Goal: Task Accomplishment & Management: Manage account settings

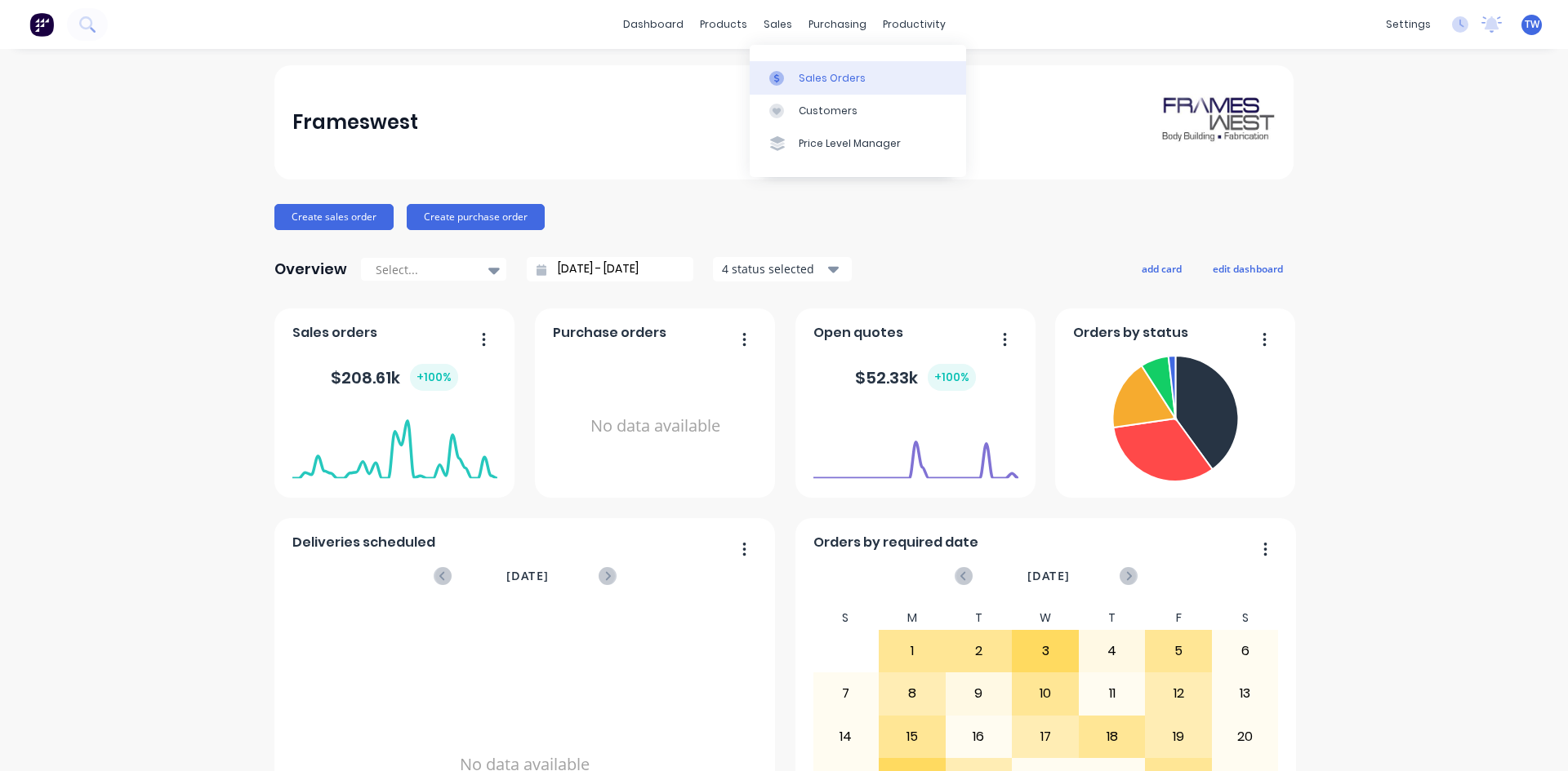
click at [807, 74] on div "Sales Orders" at bounding box center [831, 78] width 67 height 15
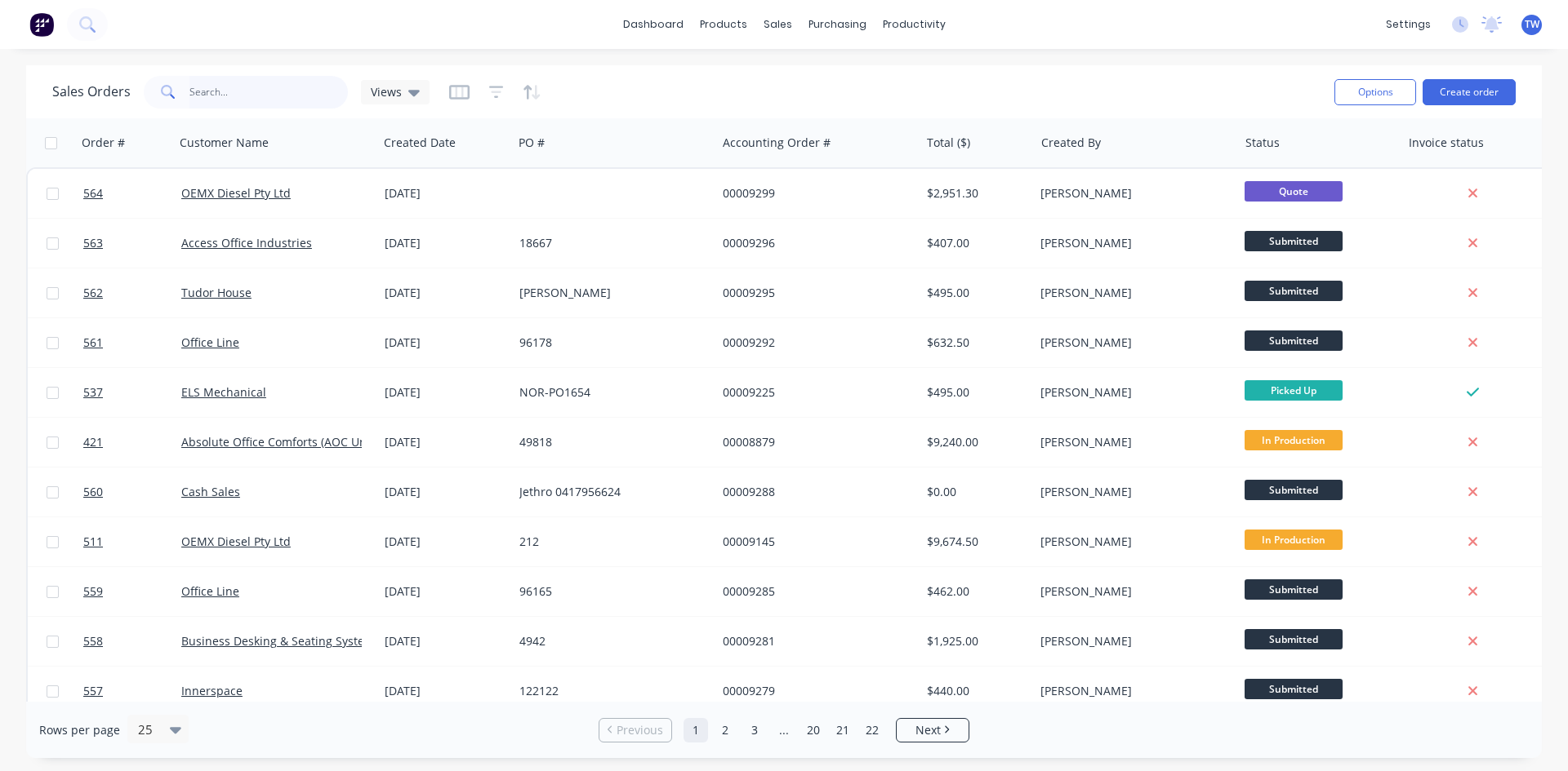
click at [226, 98] on input "text" at bounding box center [269, 92] width 160 height 33
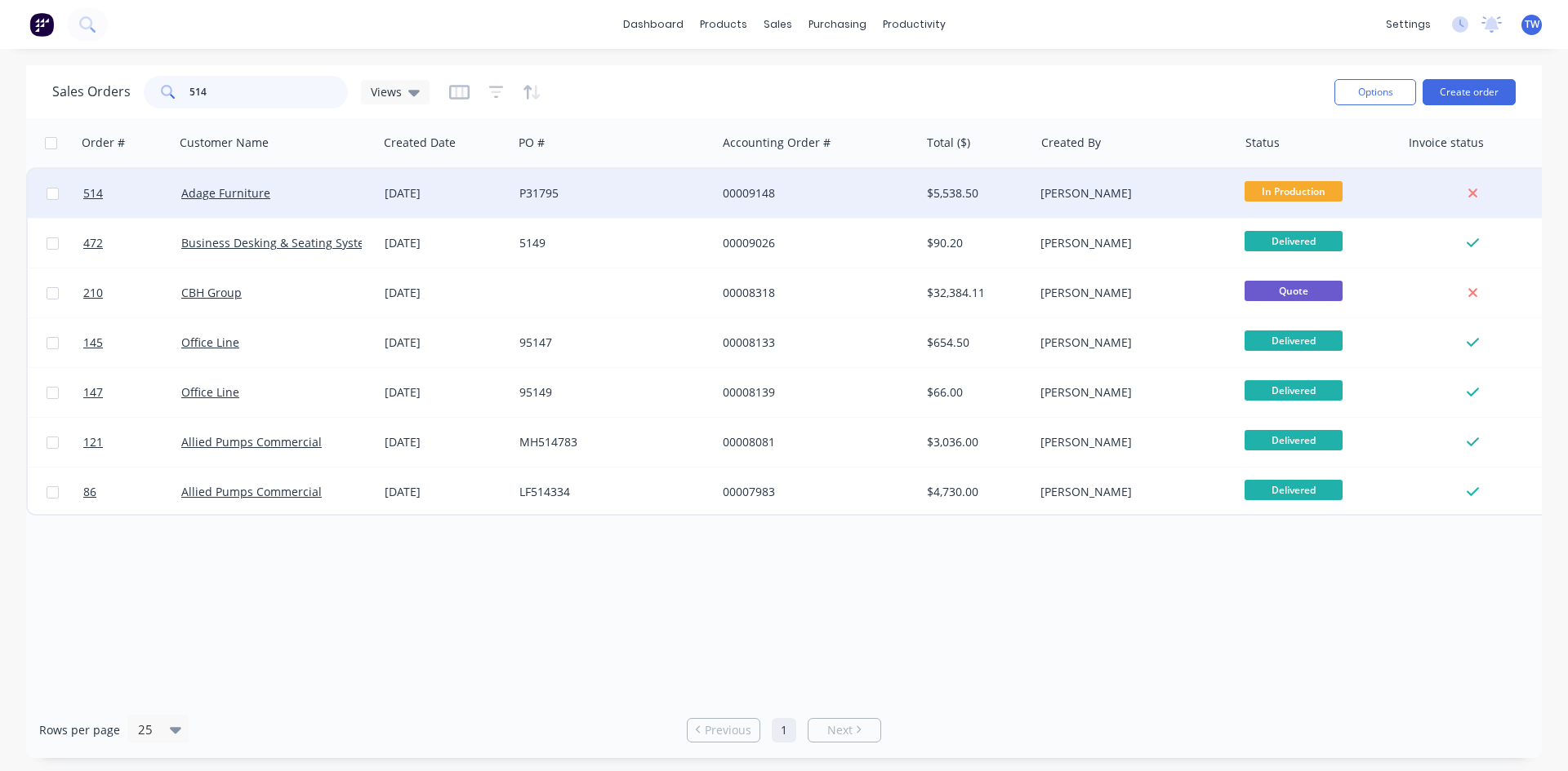
type input "514"
click at [574, 209] on div "P31795" at bounding box center [614, 194] width 203 height 49
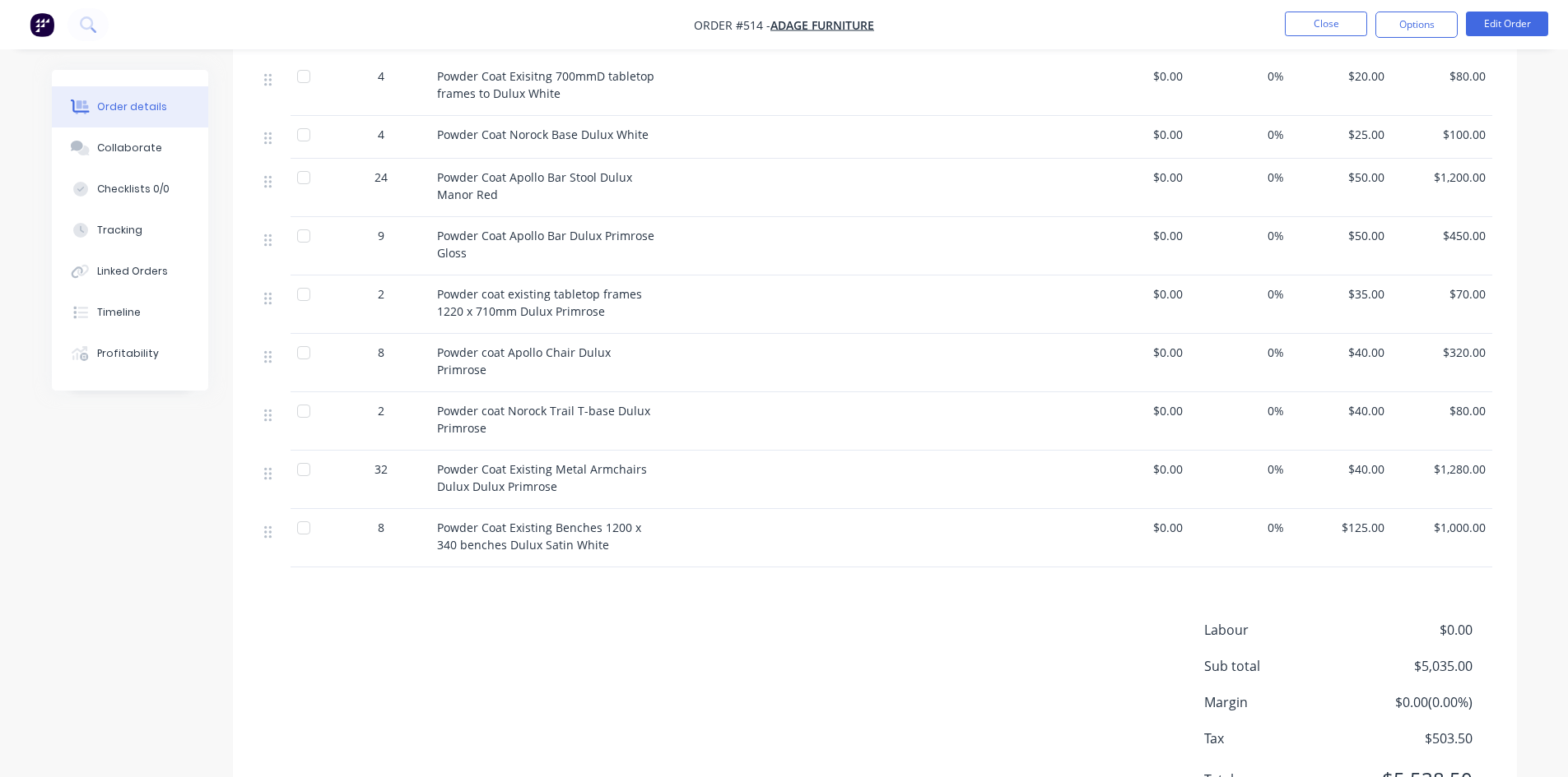
scroll to position [658, 0]
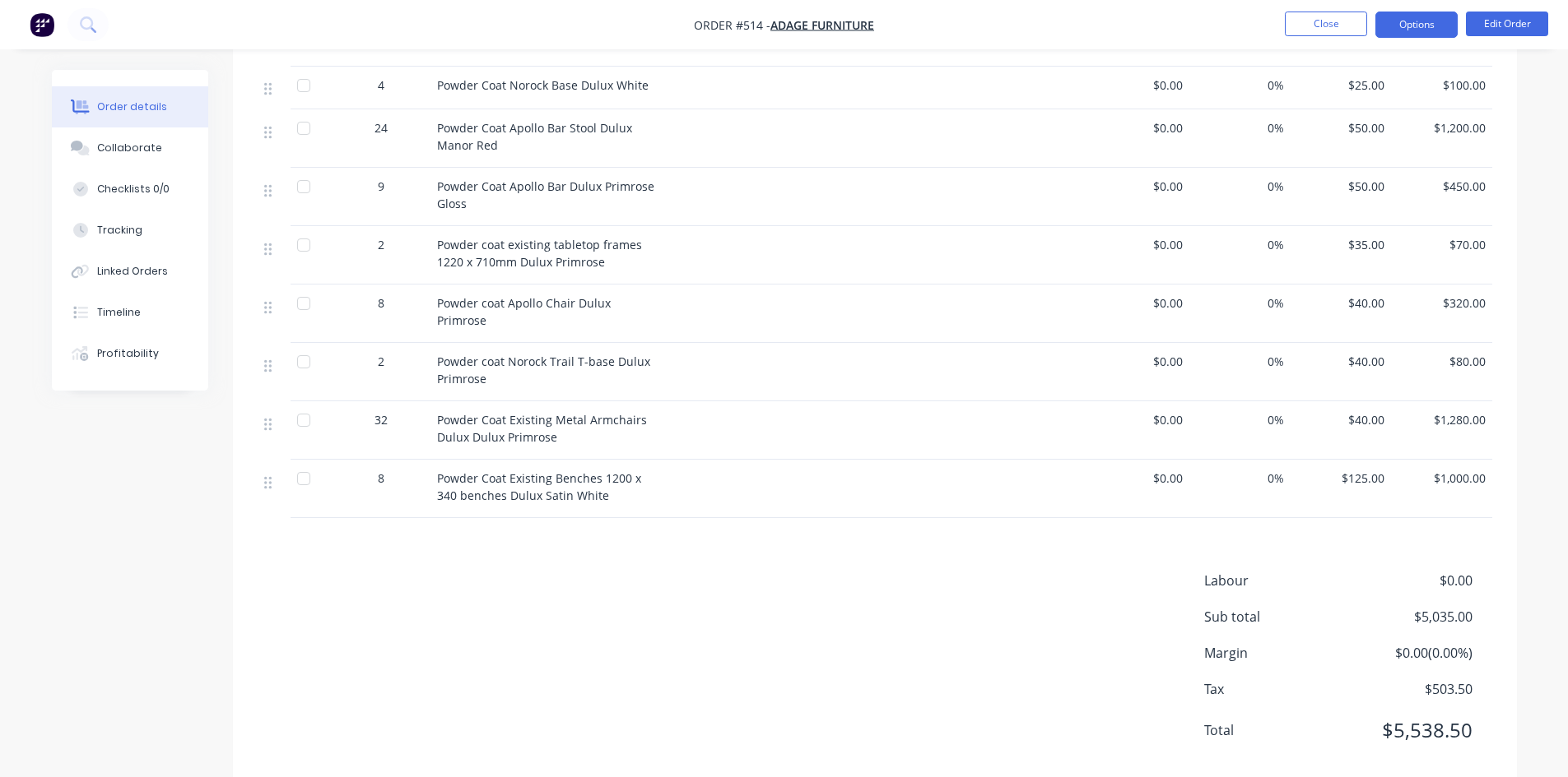
click at [1409, 30] on button "Options" at bounding box center [1416, 25] width 82 height 27
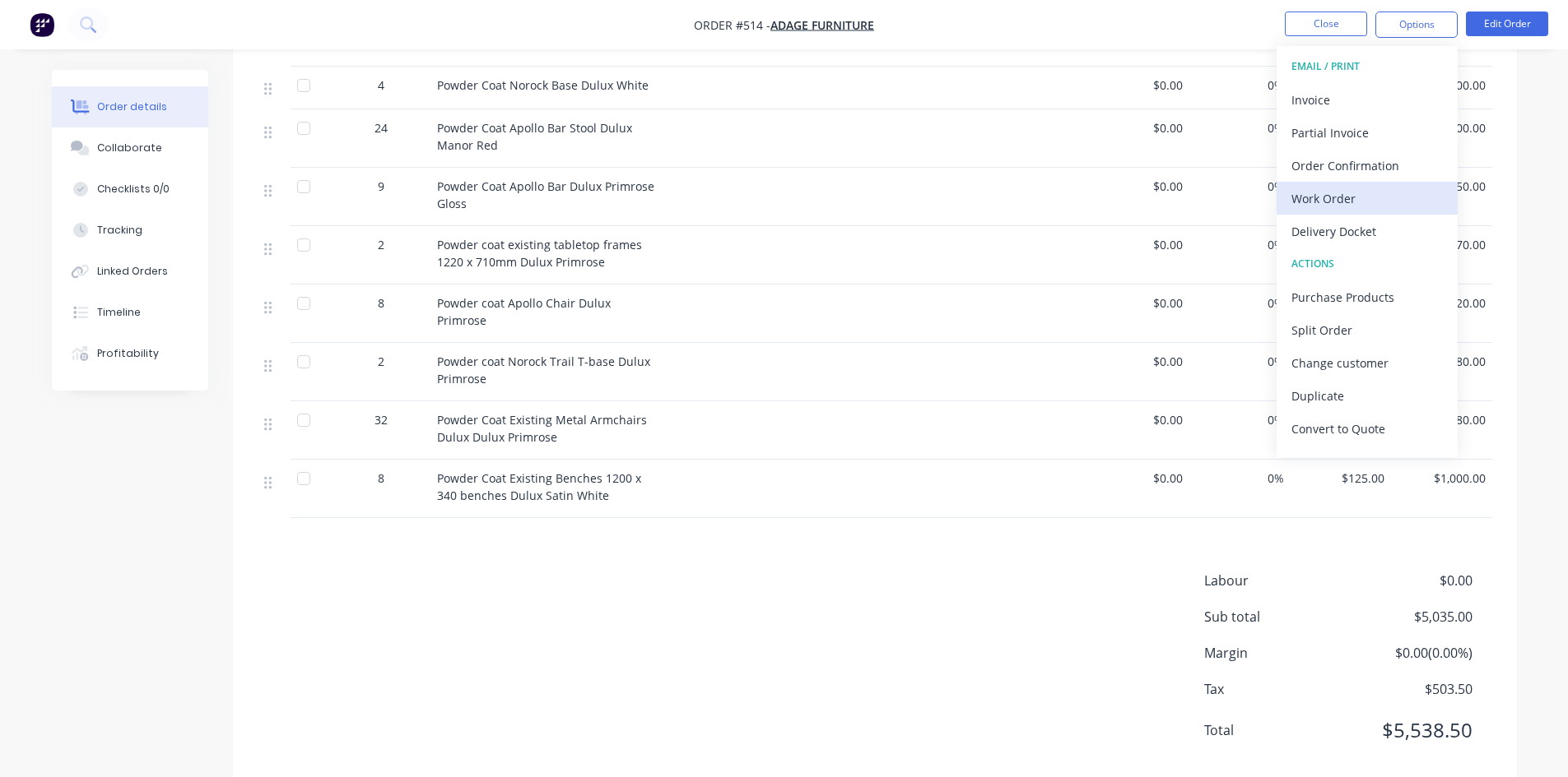
click at [1353, 190] on div "Work Order" at bounding box center [1367, 198] width 152 height 24
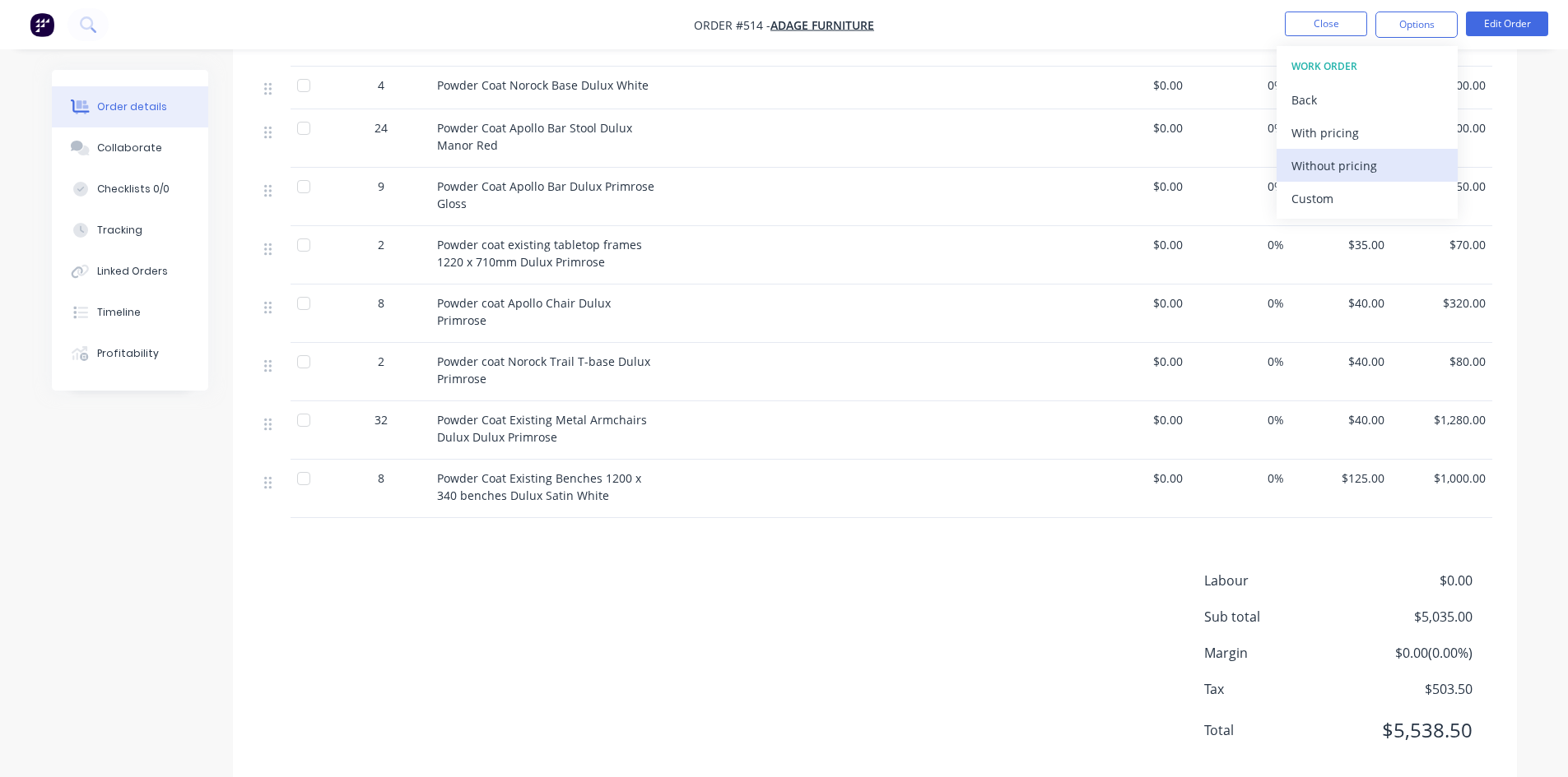
click at [1357, 174] on div "Without pricing" at bounding box center [1367, 166] width 152 height 24
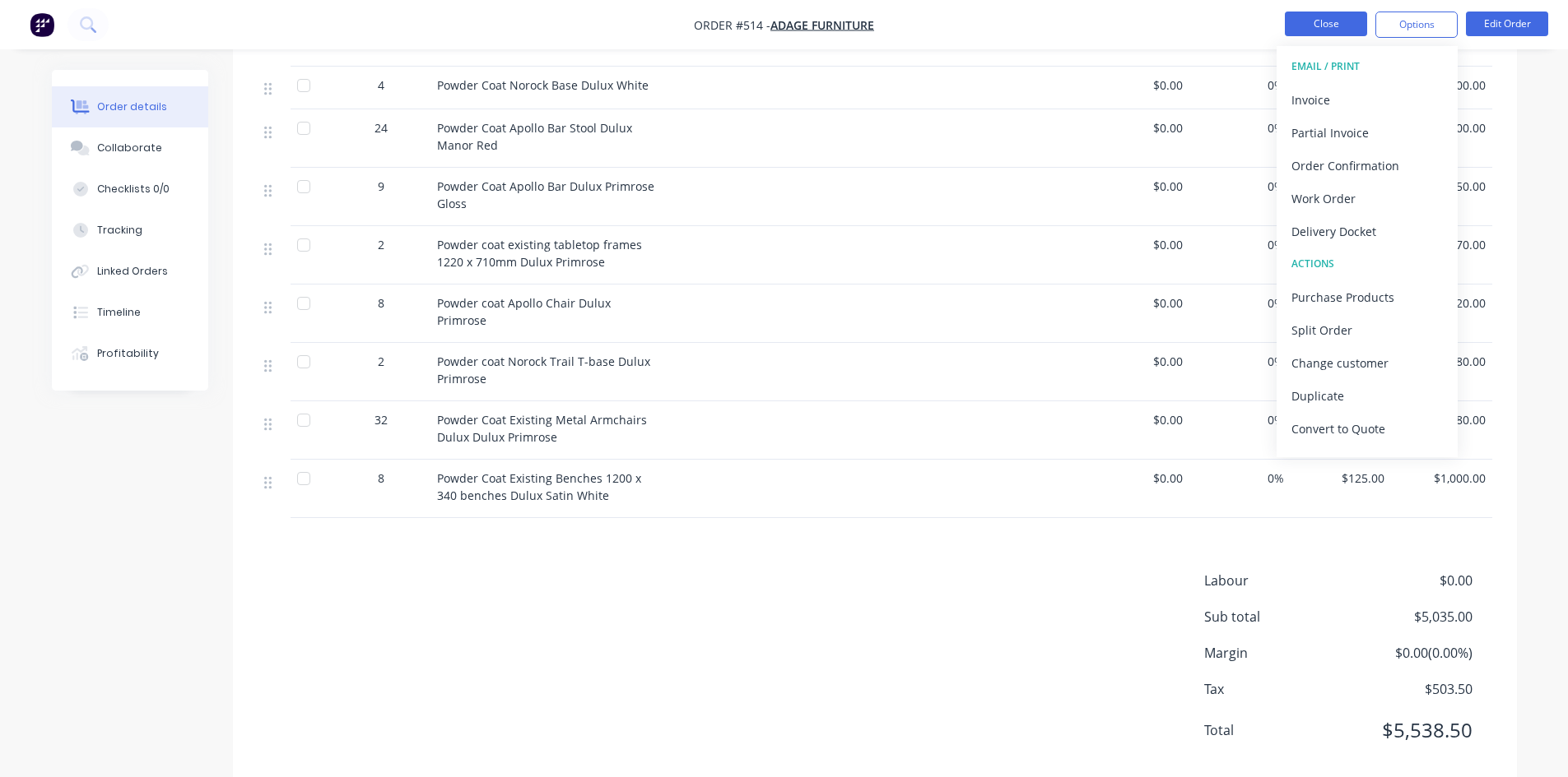
click at [1322, 31] on button "Close" at bounding box center [1325, 24] width 82 height 25
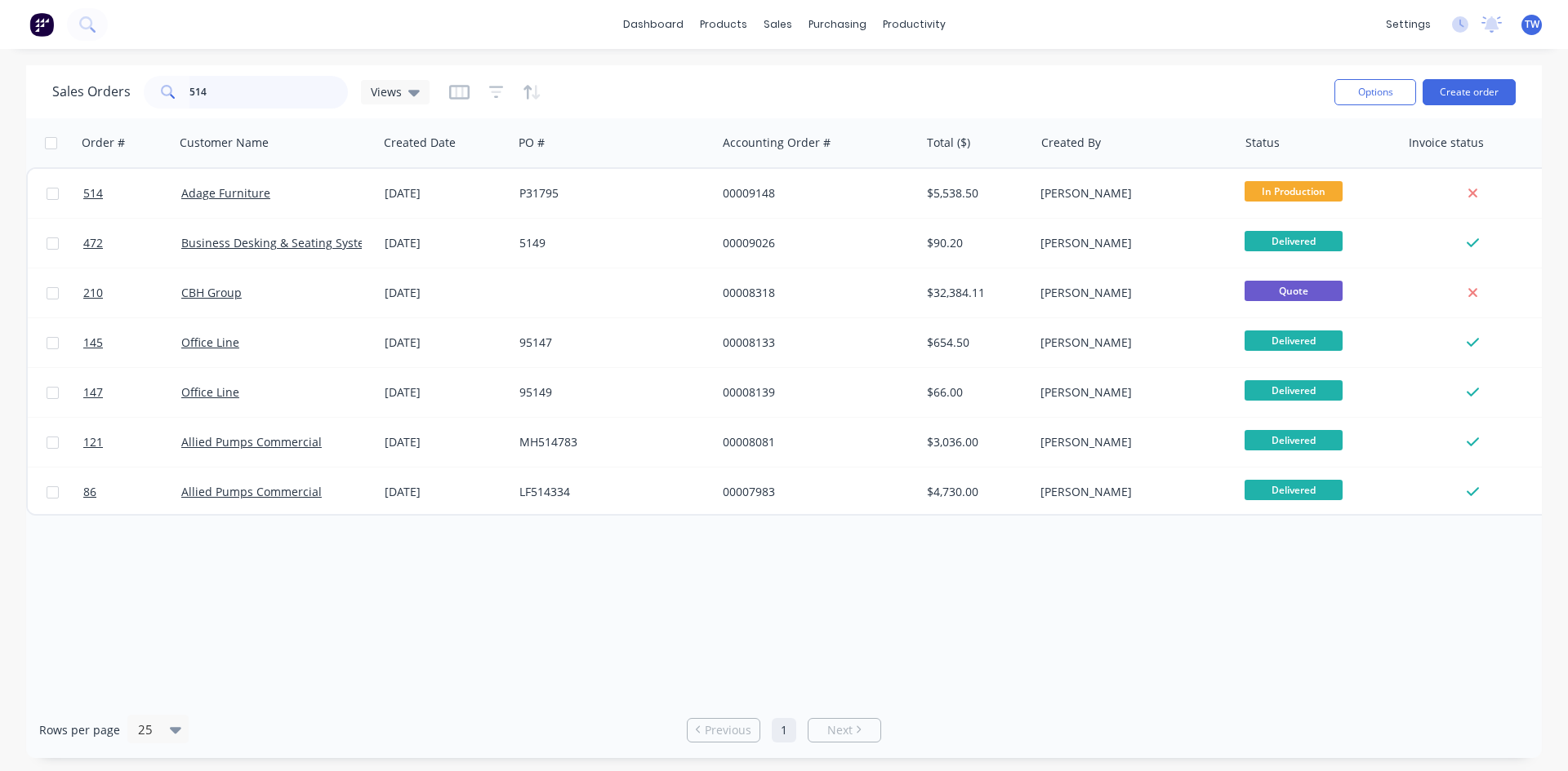
click at [266, 89] on input "514" at bounding box center [269, 92] width 160 height 33
type input "5"
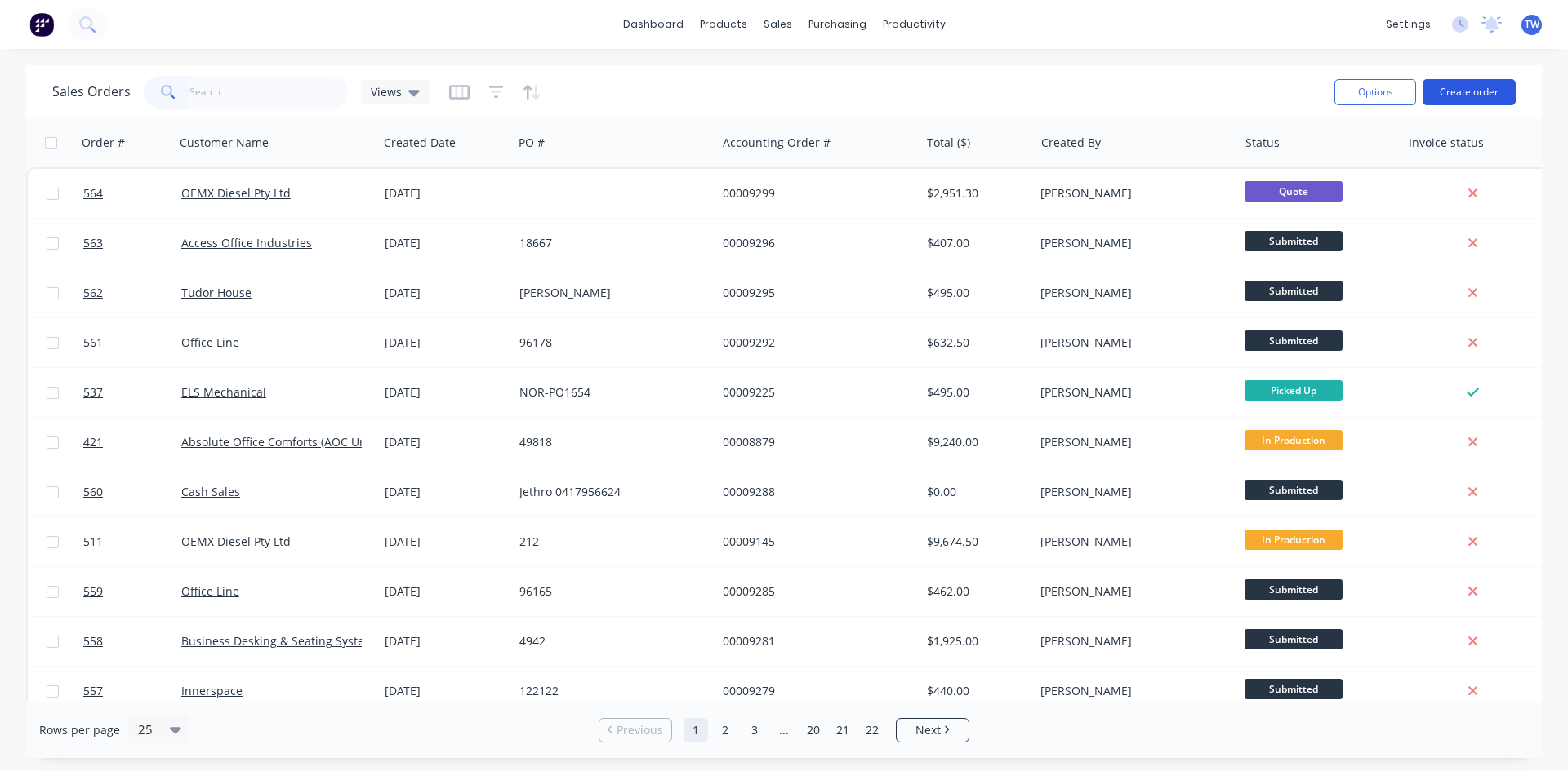
click at [1464, 95] on button "Create order" at bounding box center [1469, 92] width 93 height 26
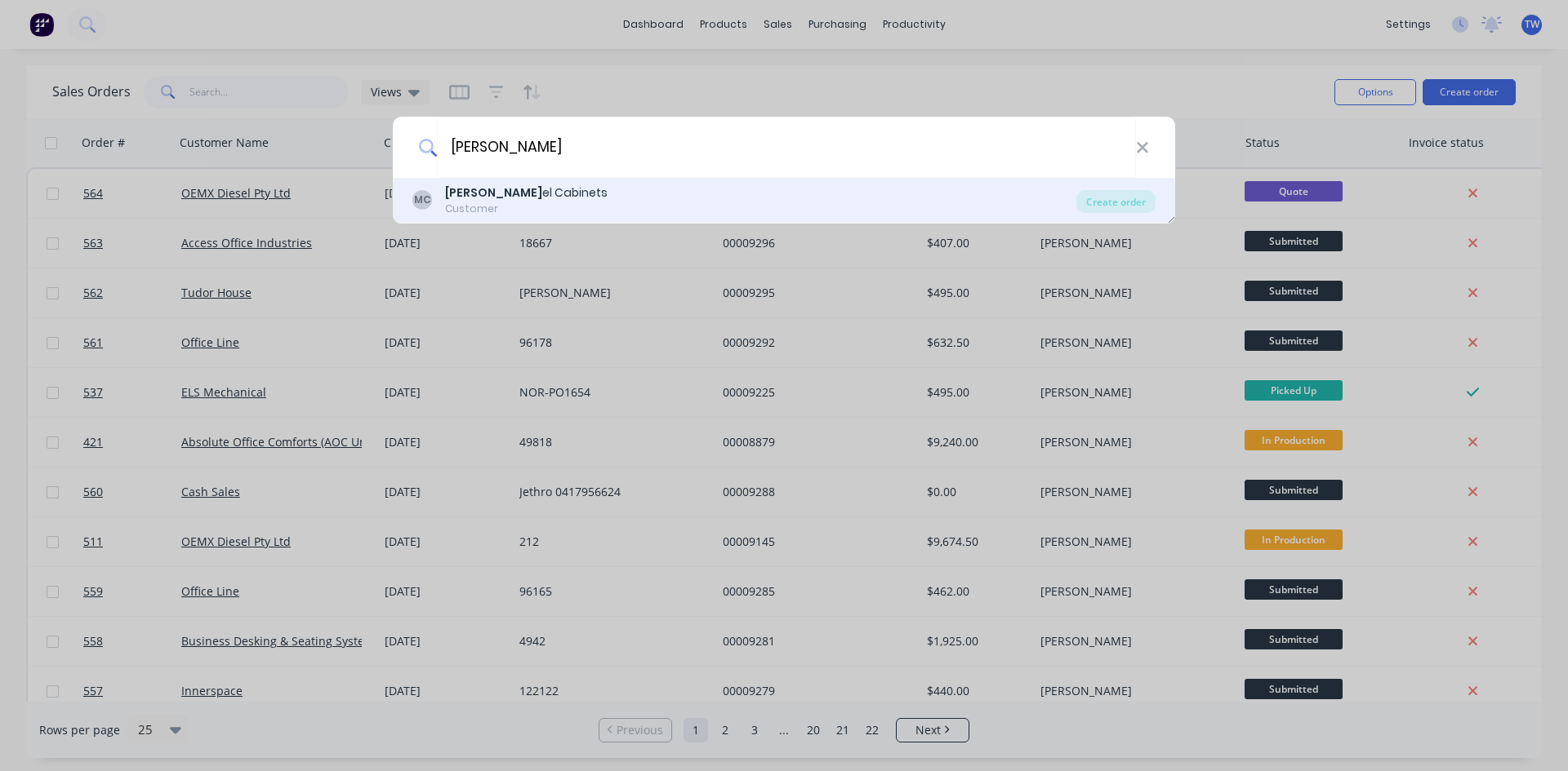
type input "[PERSON_NAME]"
click at [516, 202] on div "Customer" at bounding box center [526, 209] width 163 height 15
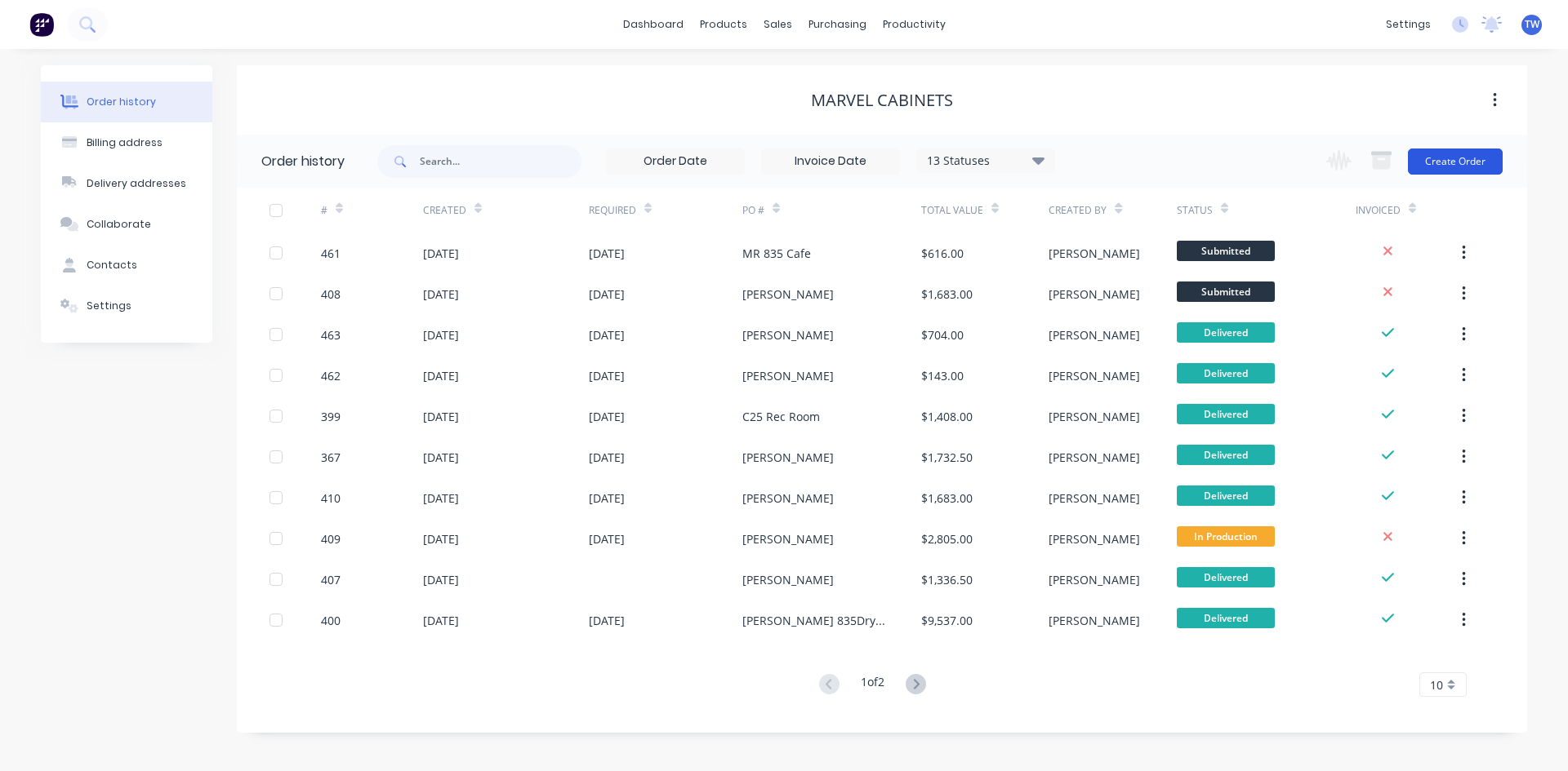
click at [1422, 169] on button "Create Order" at bounding box center [1455, 162] width 95 height 26
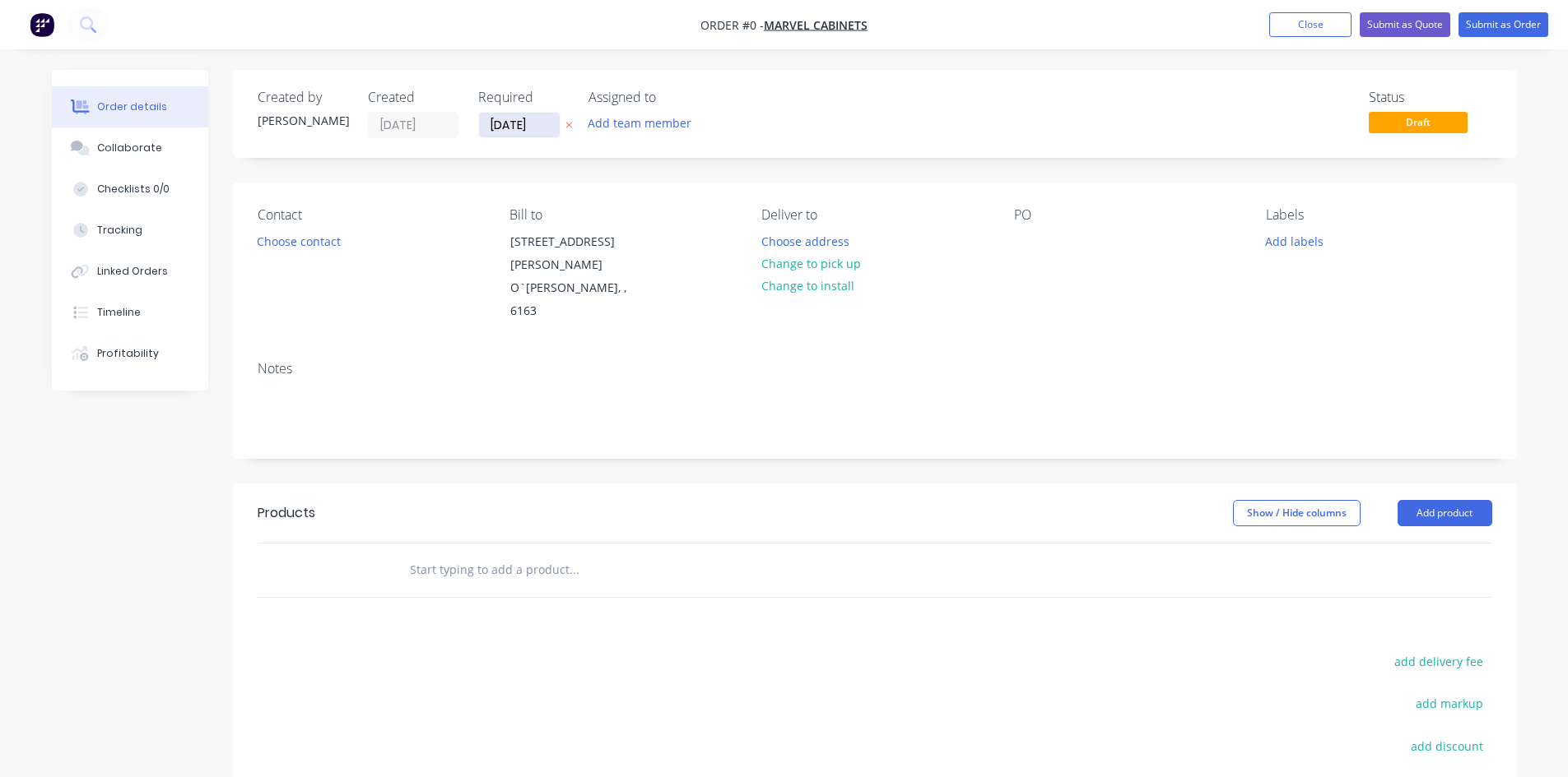
click at [529, 128] on input "[DATE]" at bounding box center [519, 125] width 80 height 25
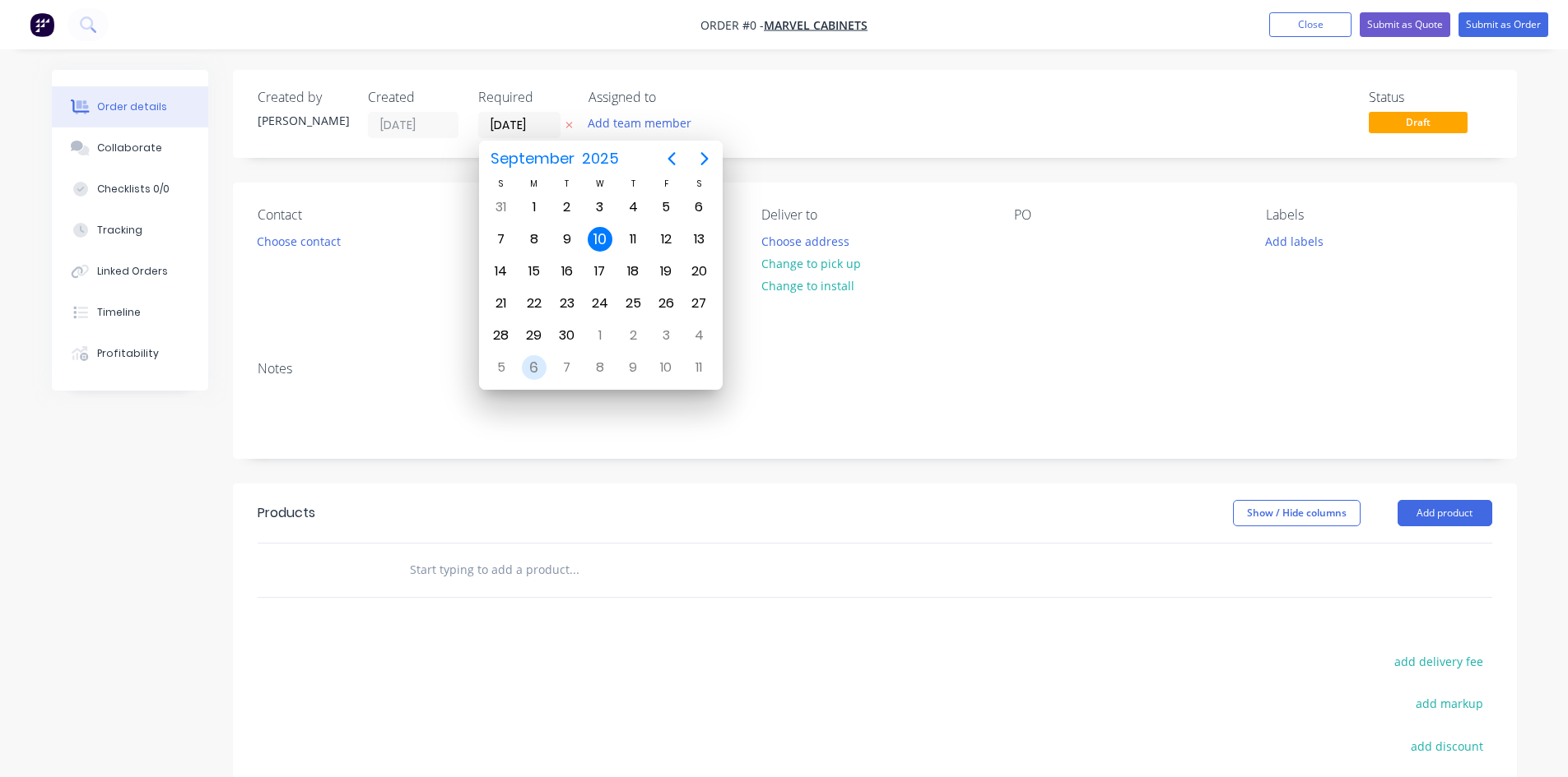
click at [527, 362] on div "6" at bounding box center [535, 368] width 25 height 25
type input "[DATE]"
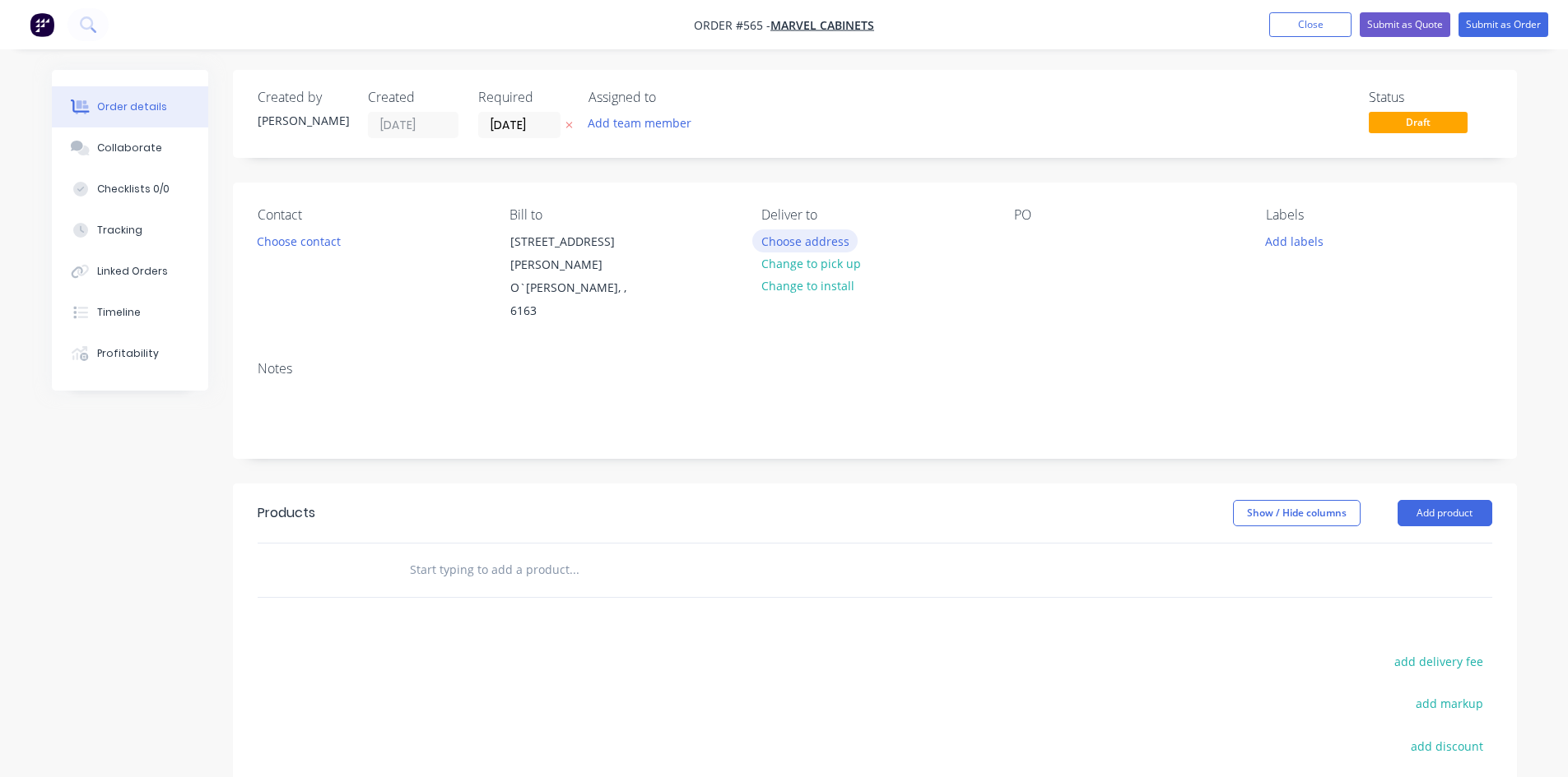
click at [824, 246] on button "Choose address" at bounding box center [805, 240] width 105 height 22
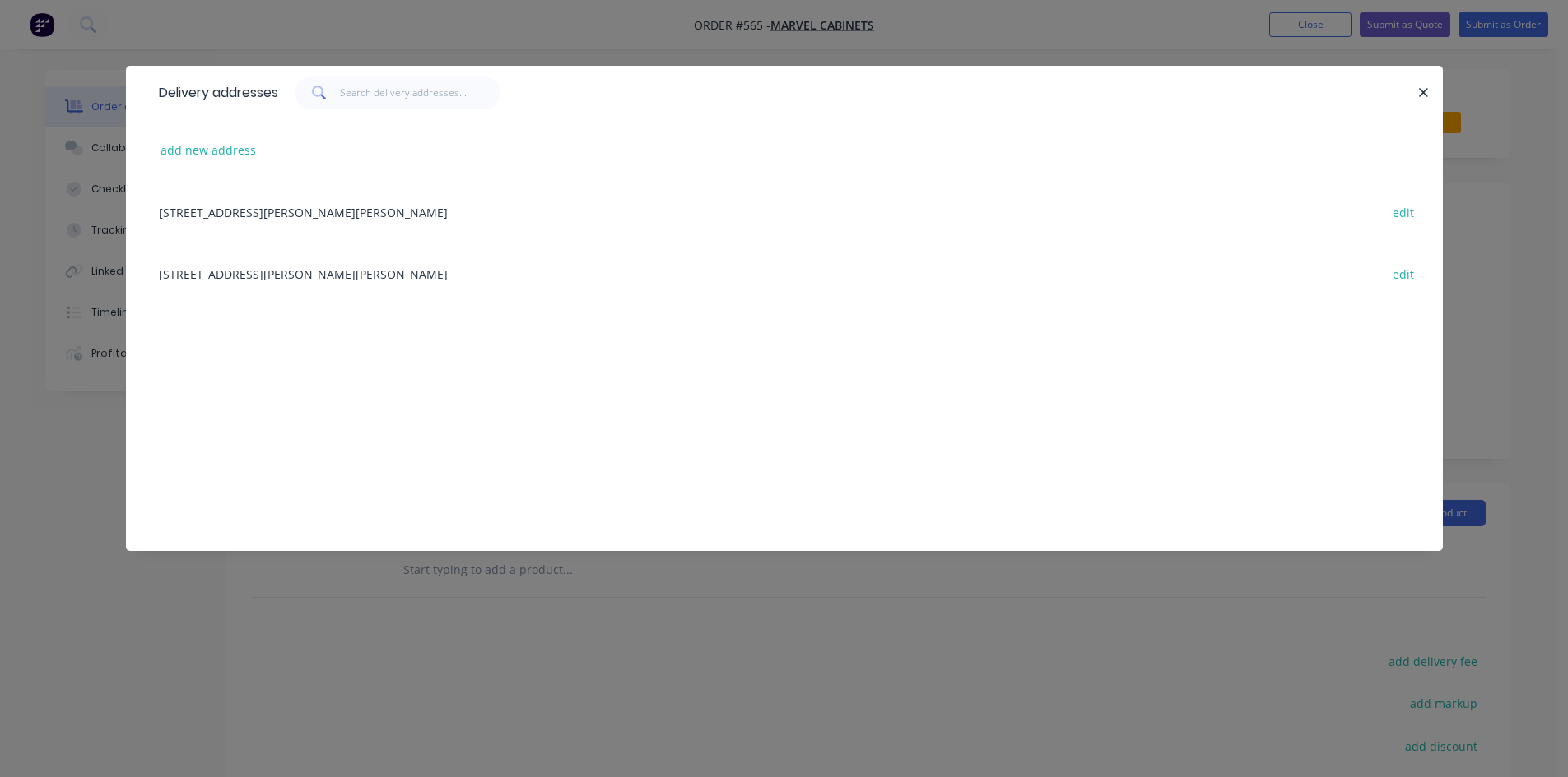
click at [291, 282] on div "[STREET_ADDRESS][PERSON_NAME][PERSON_NAME] edit" at bounding box center [784, 273] width 1267 height 61
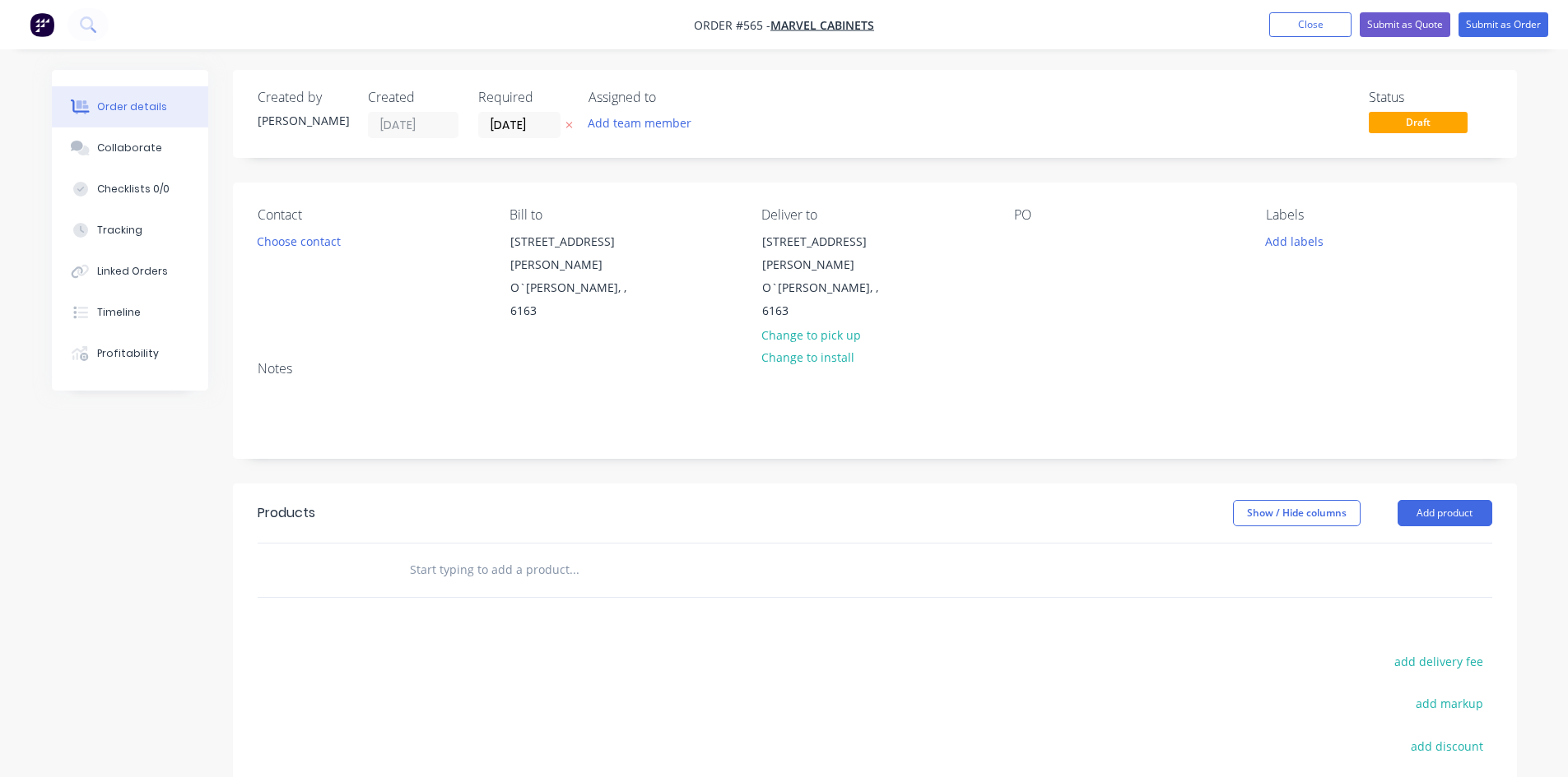
click at [1011, 246] on div "Contact Choose contact [PERSON_NAME] to [STREET_ADDRESS][PERSON_NAME]`[PERSON_N…" at bounding box center [874, 265] width 1284 height 166
click at [1019, 240] on div at bounding box center [1027, 241] width 27 height 24
click at [1430, 500] on button "Add product" at bounding box center [1445, 514] width 94 height 27
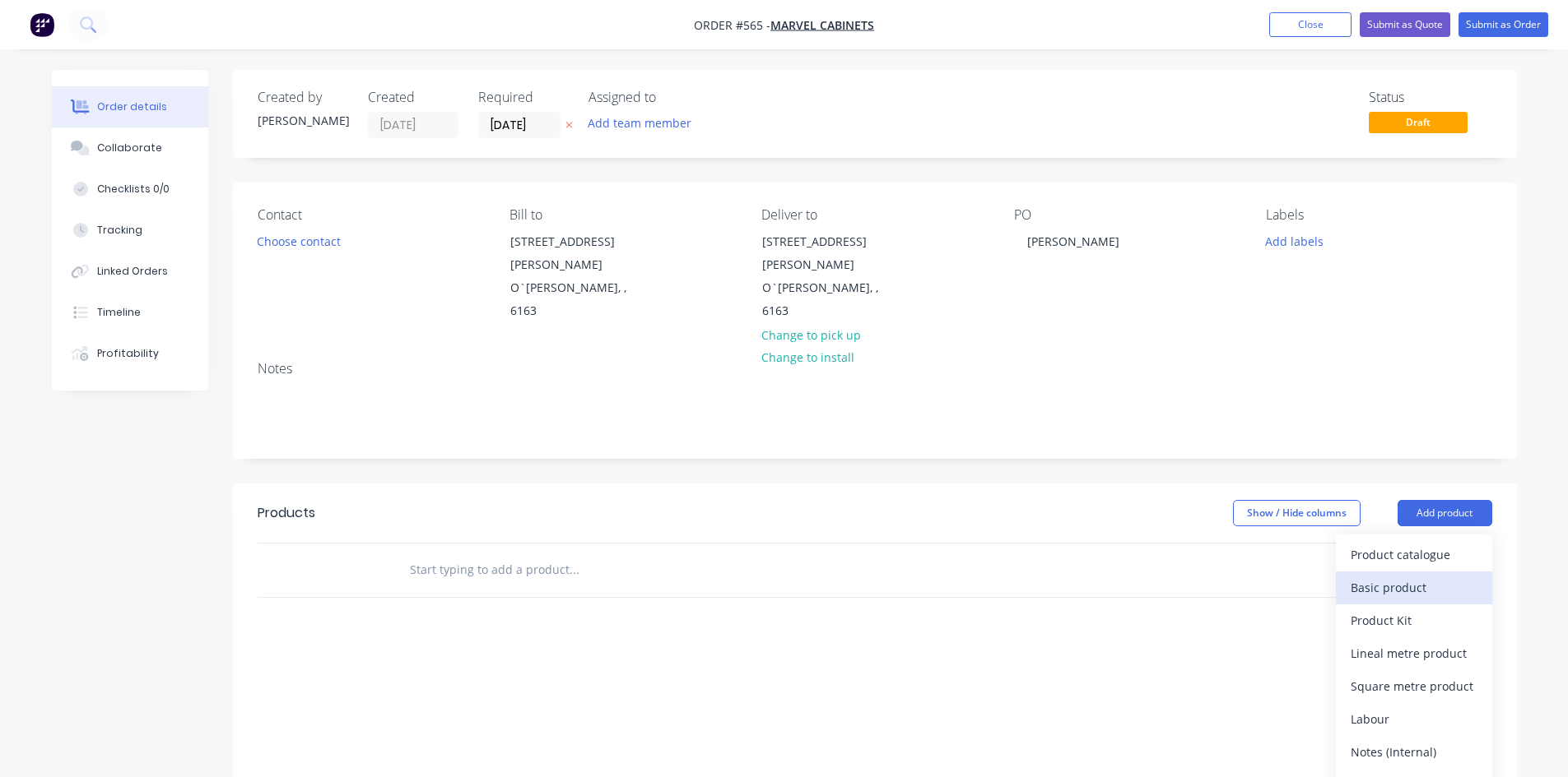
click at [1399, 576] on div "Basic product" at bounding box center [1414, 587] width 127 height 24
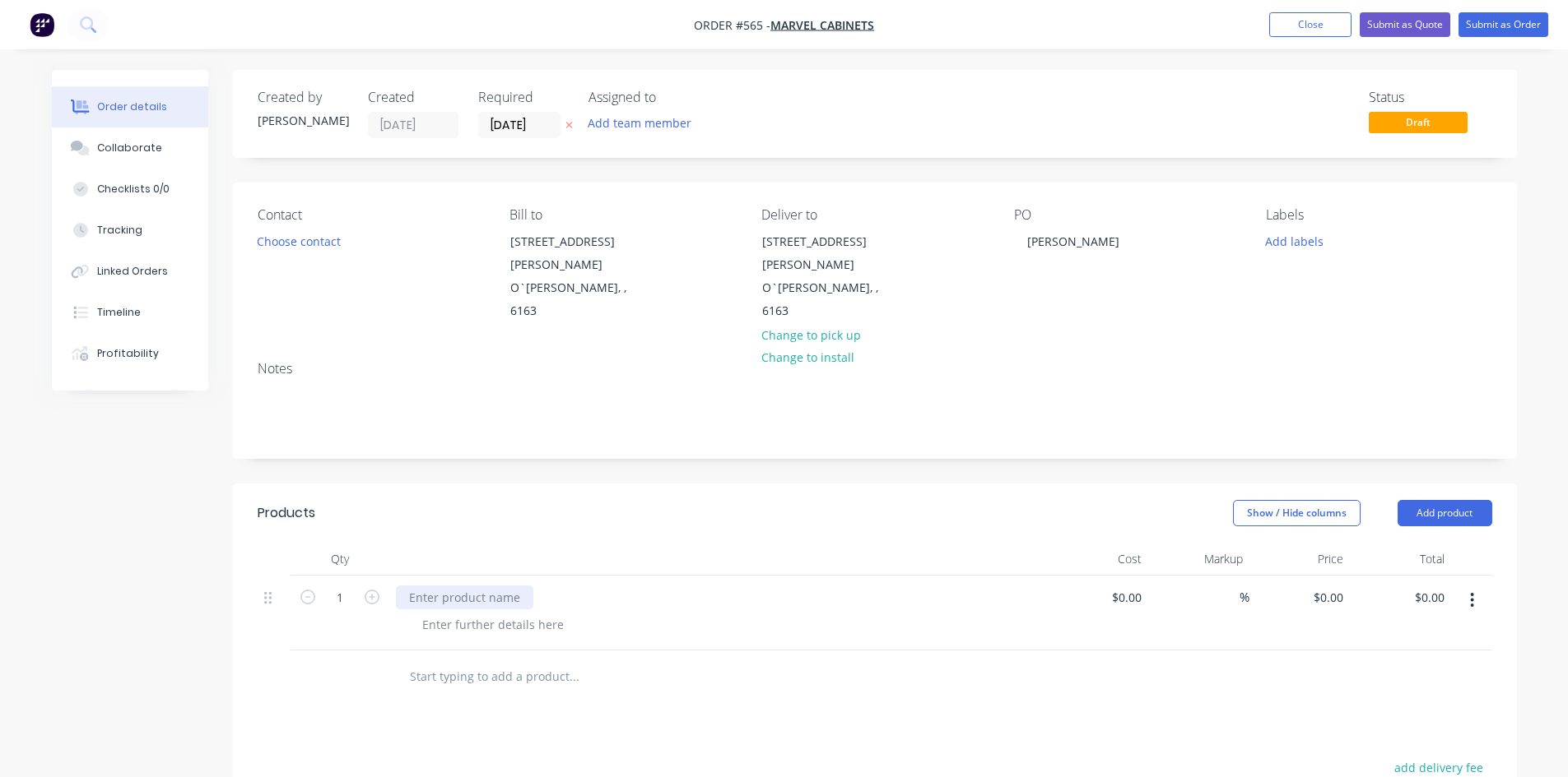
click at [502, 586] on div at bounding box center [465, 597] width 138 height 24
click at [1319, 576] on div "0 $0.00" at bounding box center [1299, 621] width 101 height 92
type input "$130.00"
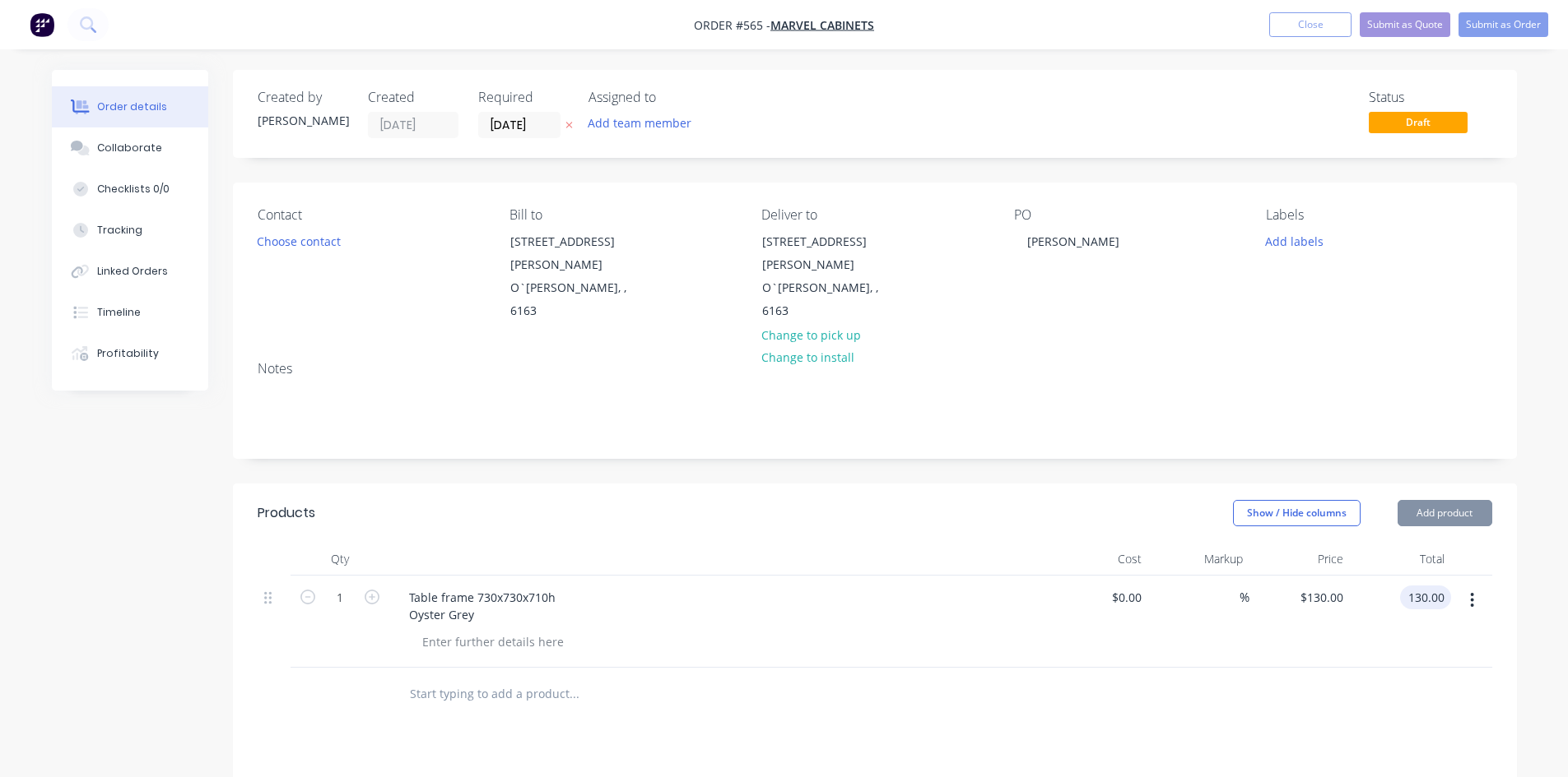
type input "$130.00"
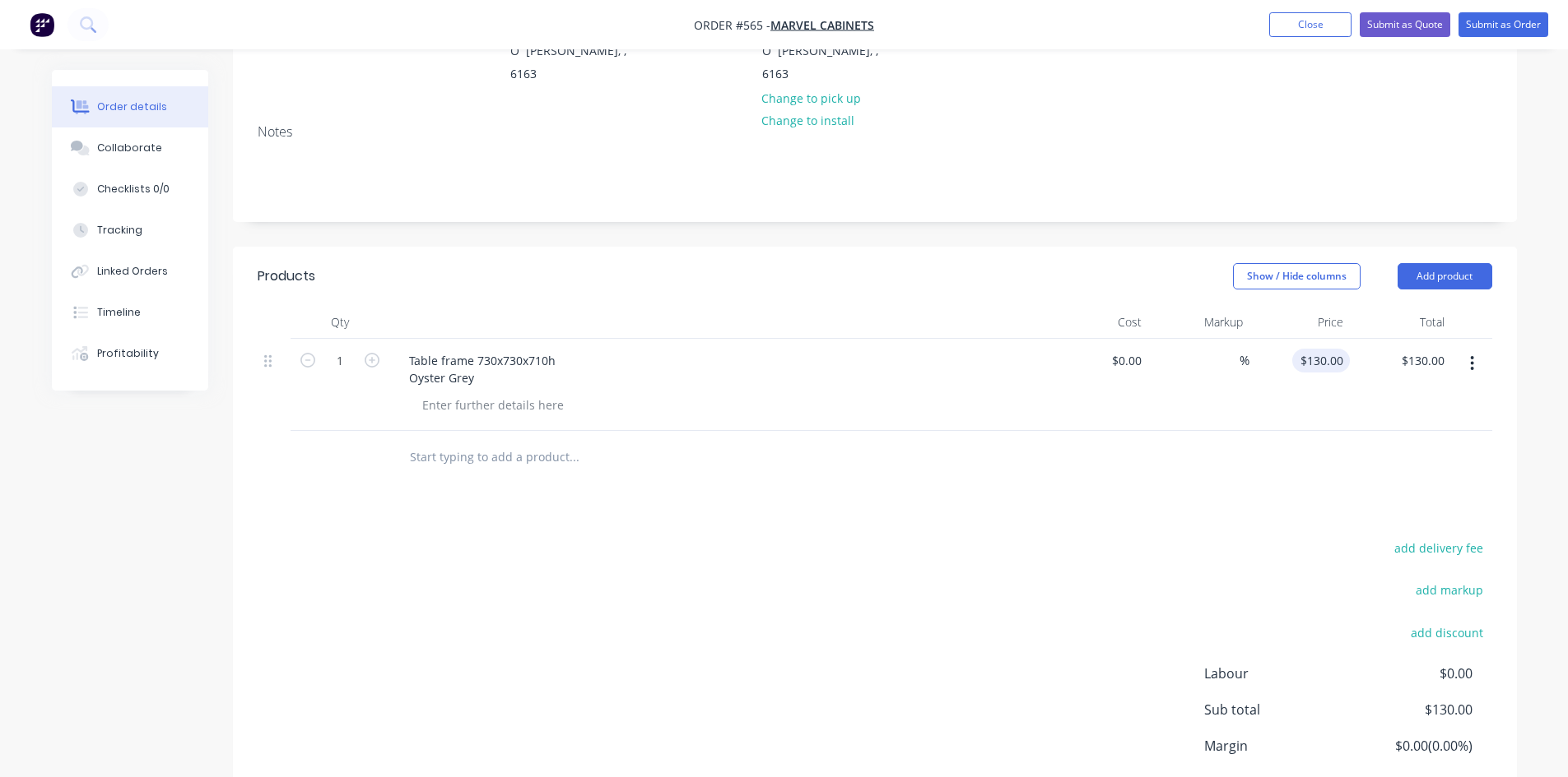
scroll to position [322, 0]
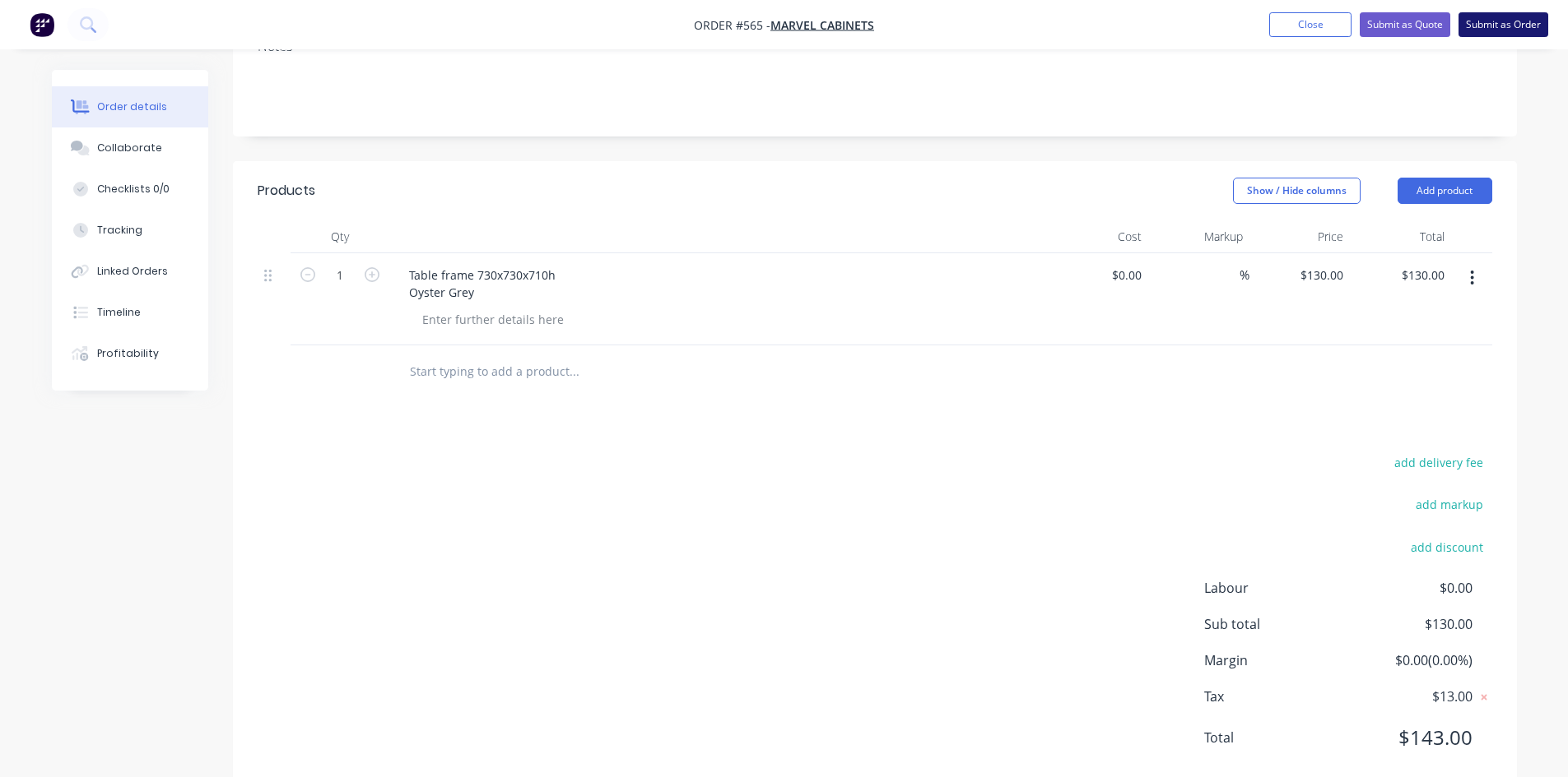
click at [1500, 19] on button "Submit as Order" at bounding box center [1503, 25] width 90 height 25
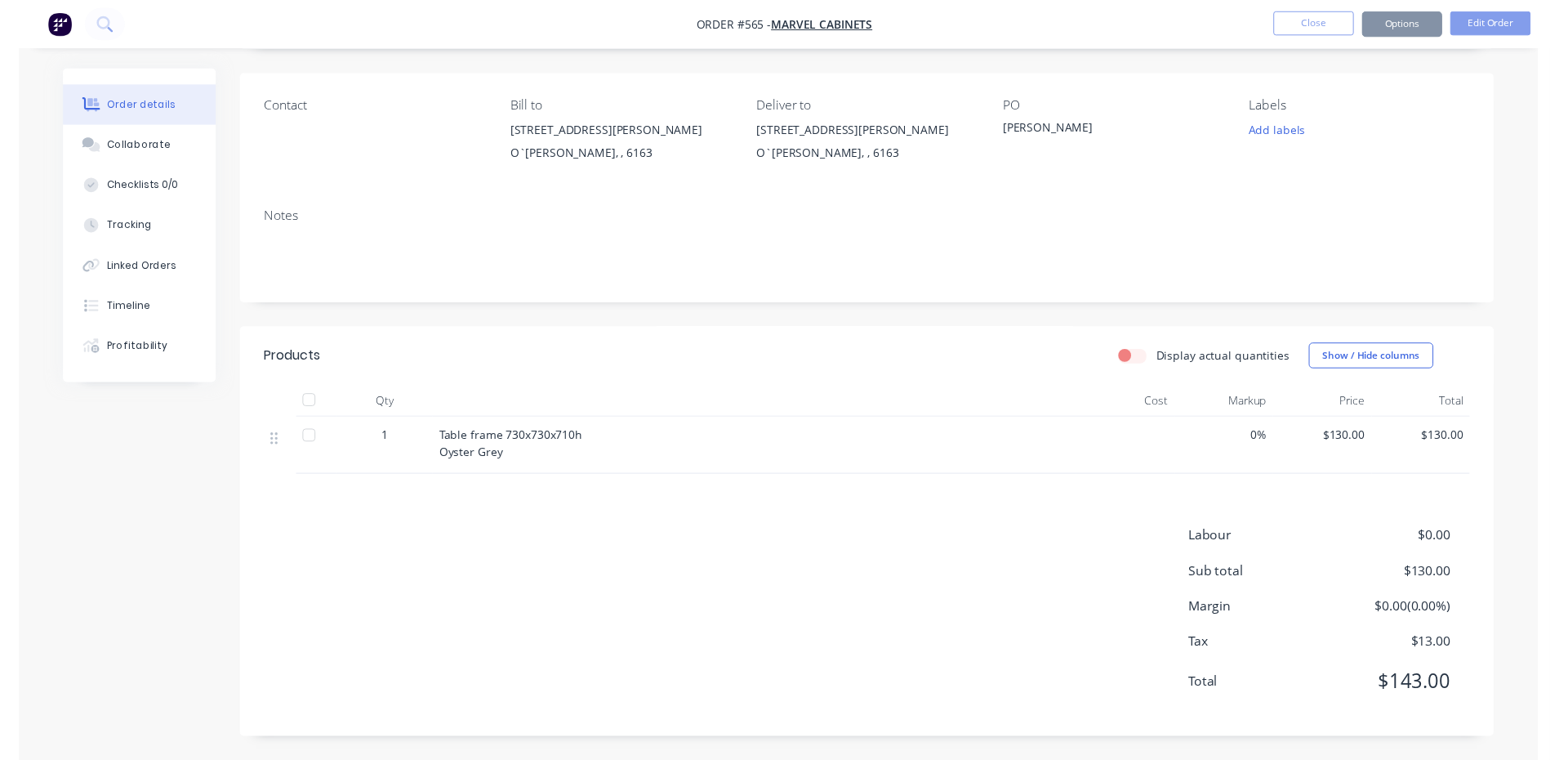
scroll to position [0, 0]
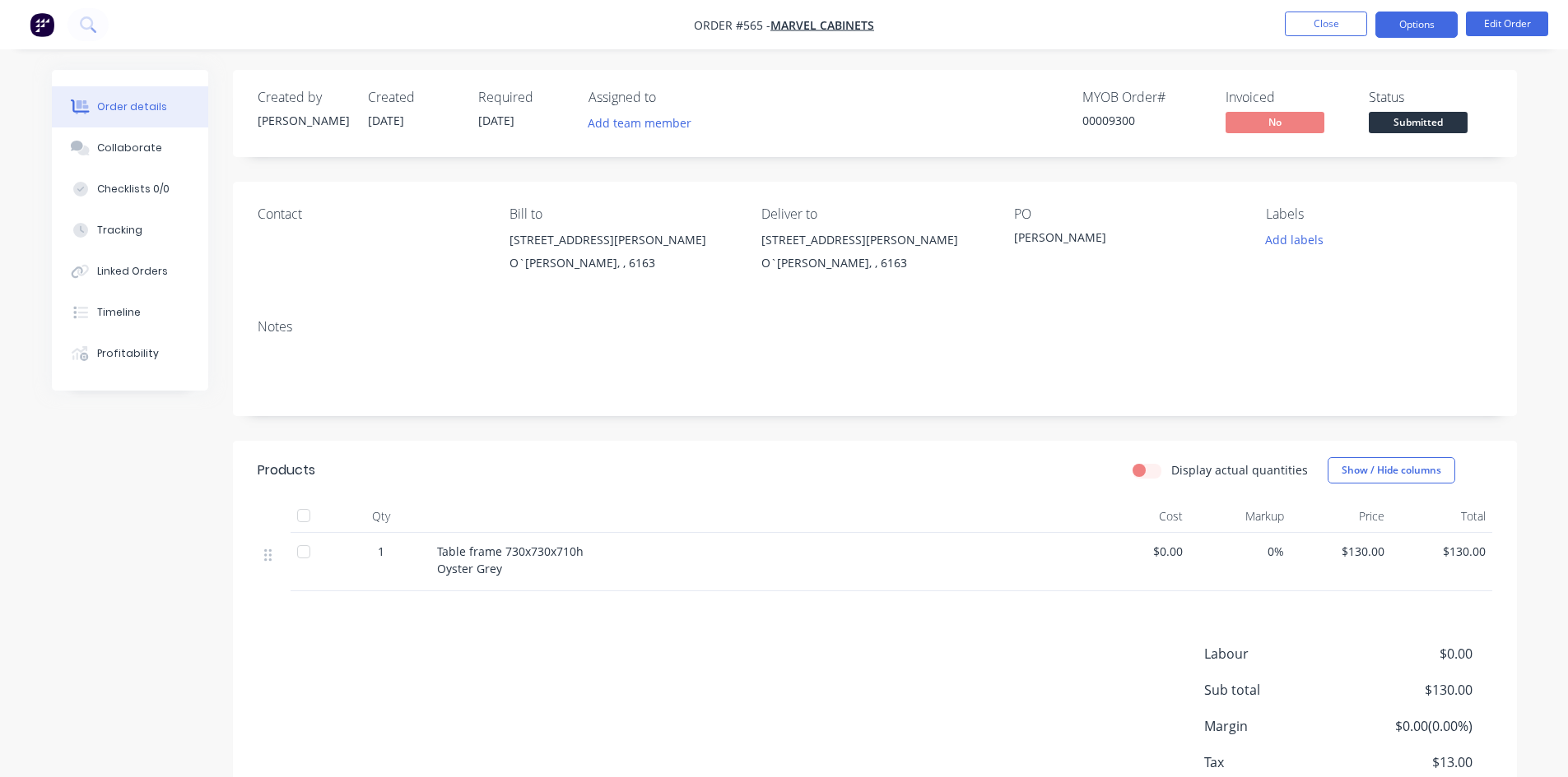
click at [1411, 24] on button "Options" at bounding box center [1416, 25] width 82 height 27
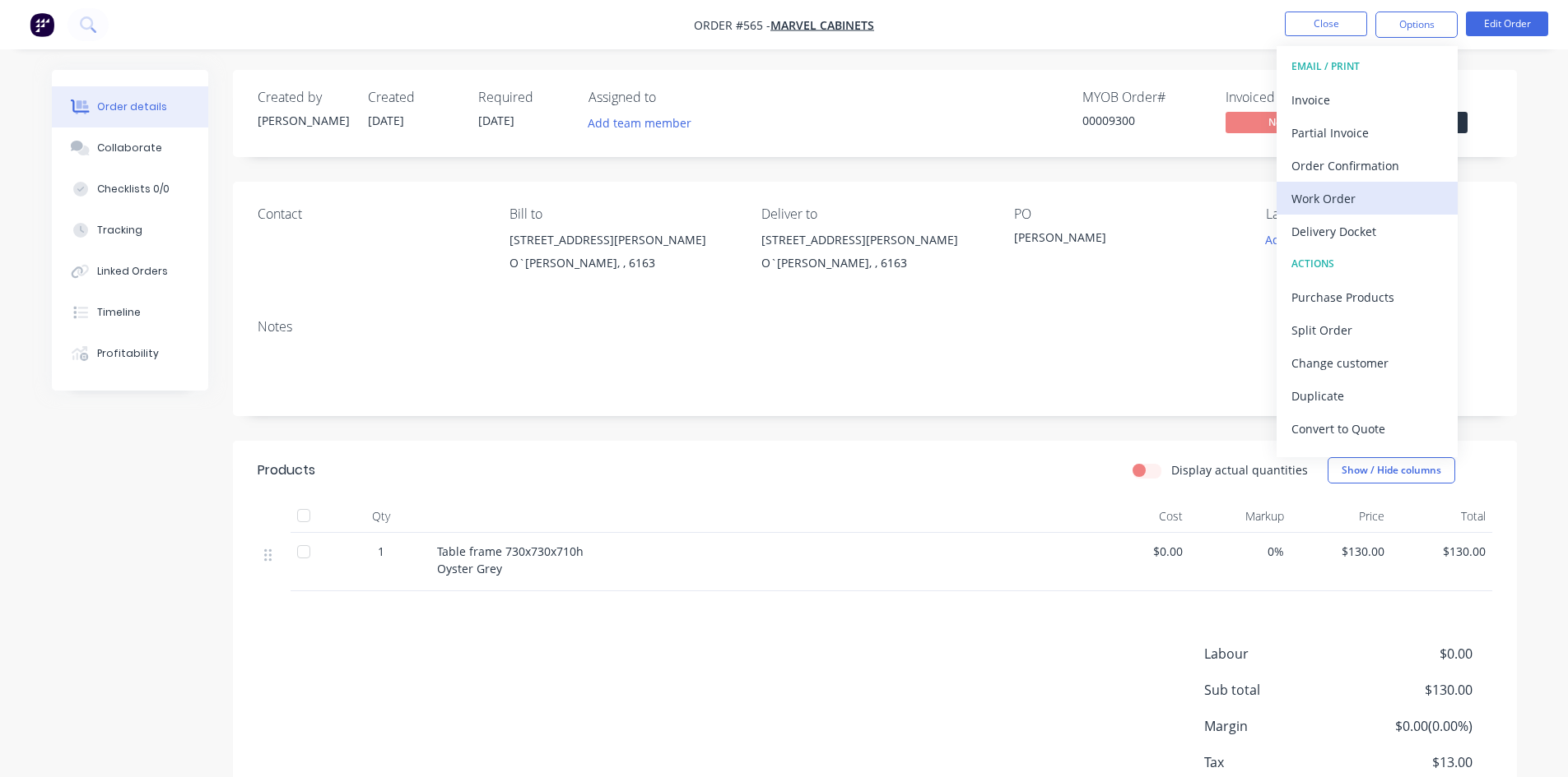
click at [1359, 197] on div "Work Order" at bounding box center [1367, 198] width 152 height 24
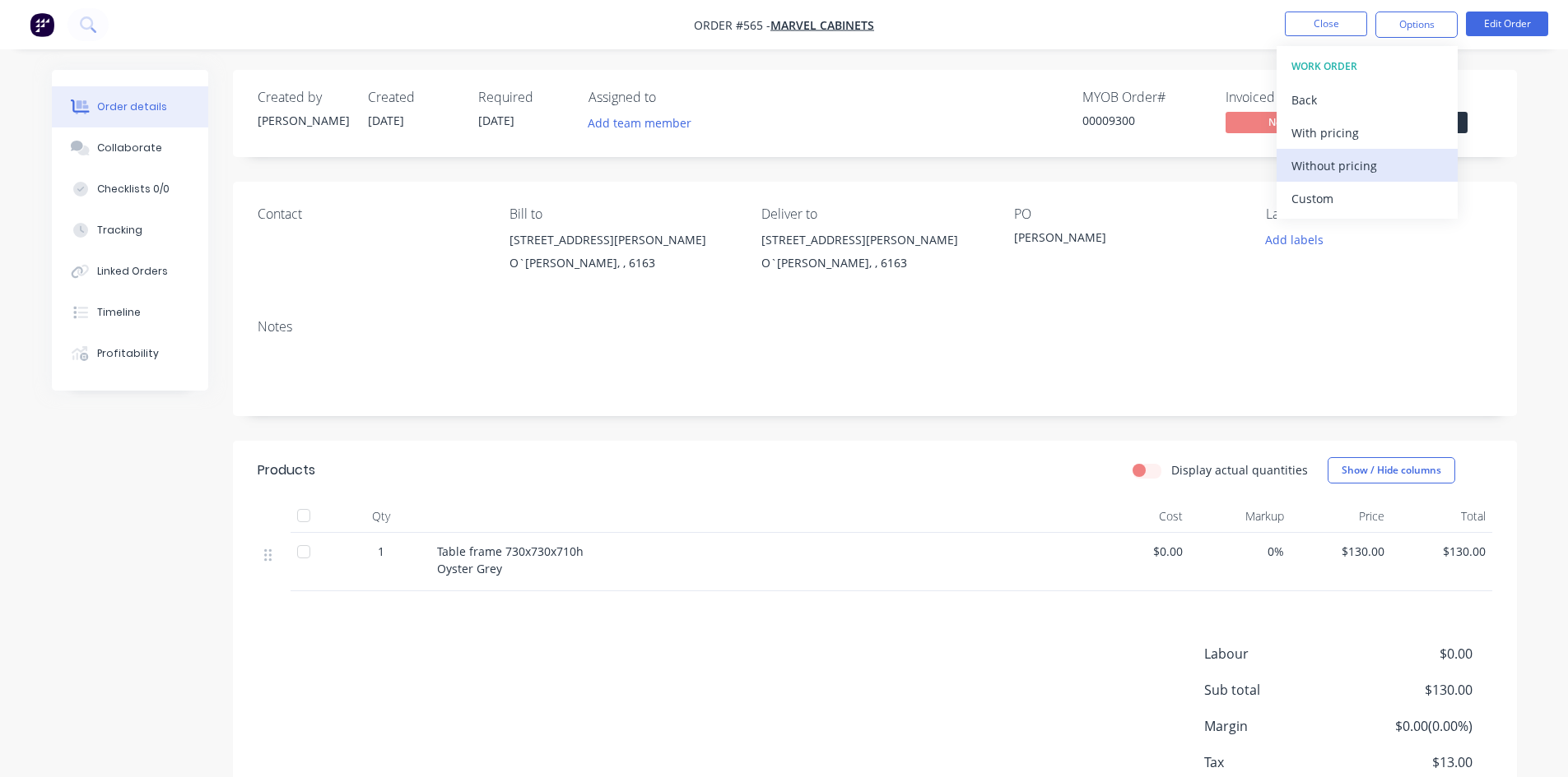
click at [1359, 172] on div "Without pricing" at bounding box center [1367, 166] width 152 height 24
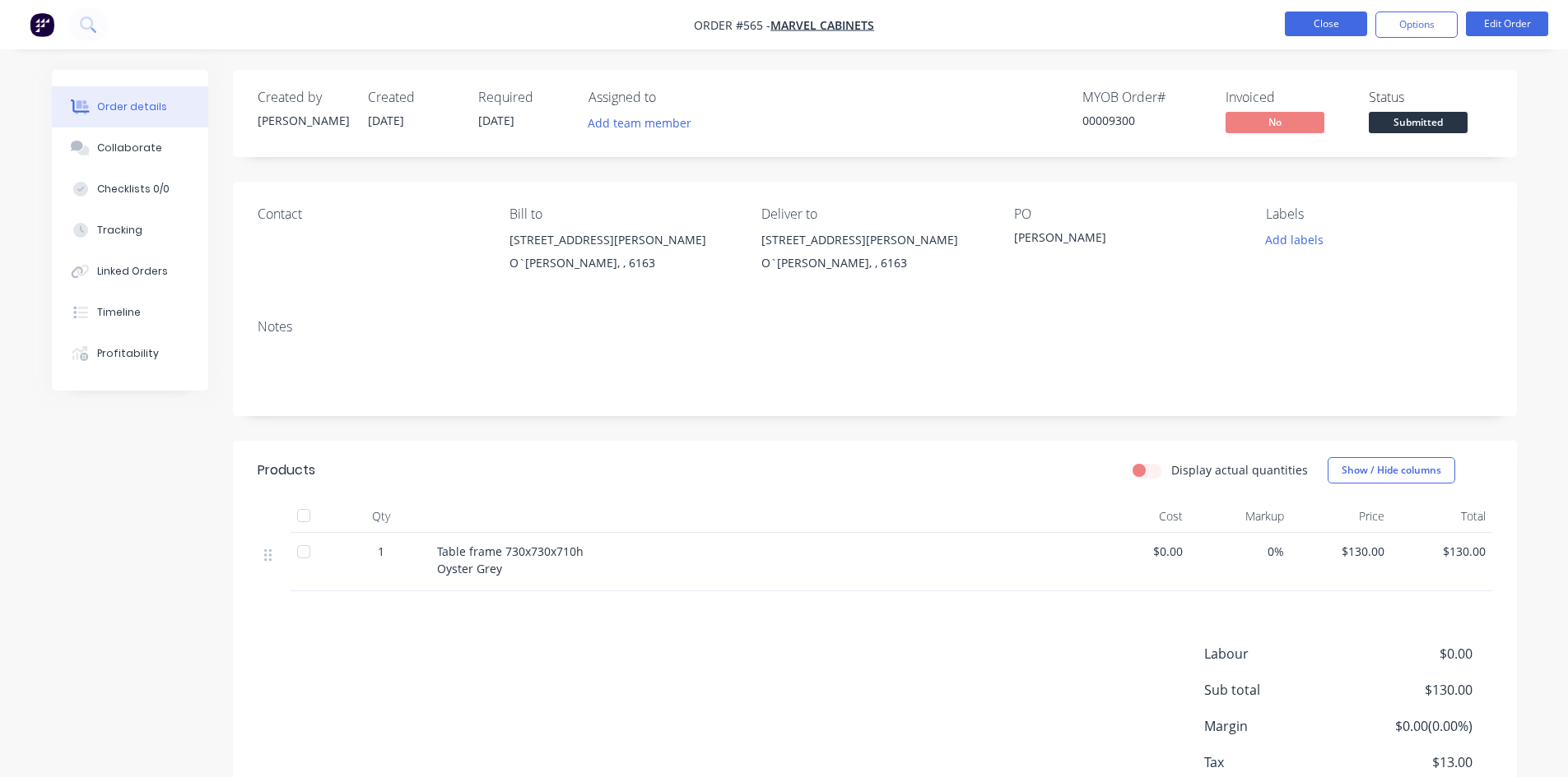
click at [1313, 12] on button "Close" at bounding box center [1325, 24] width 82 height 25
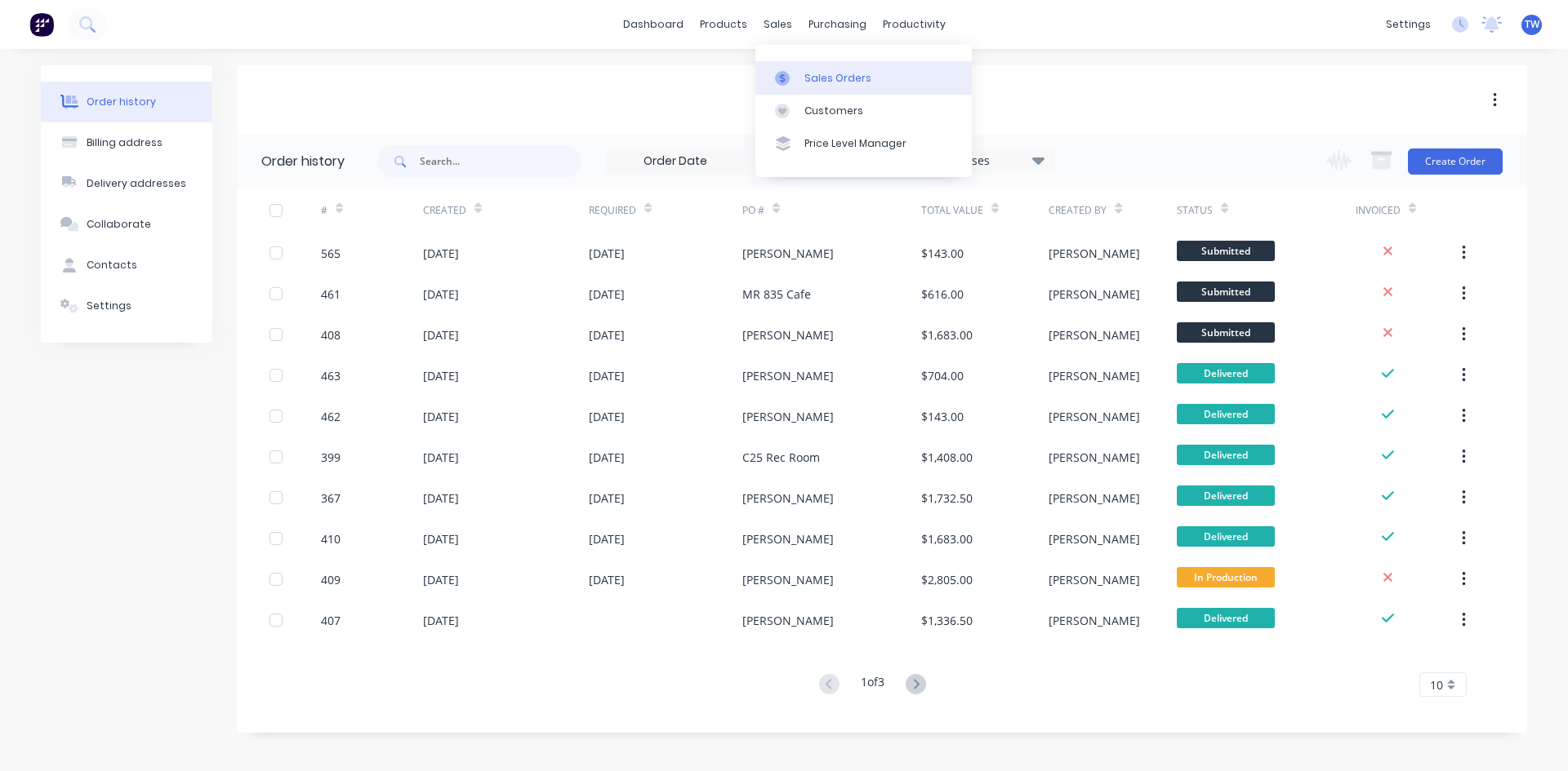
click at [821, 79] on div "Sales Orders" at bounding box center [837, 78] width 67 height 15
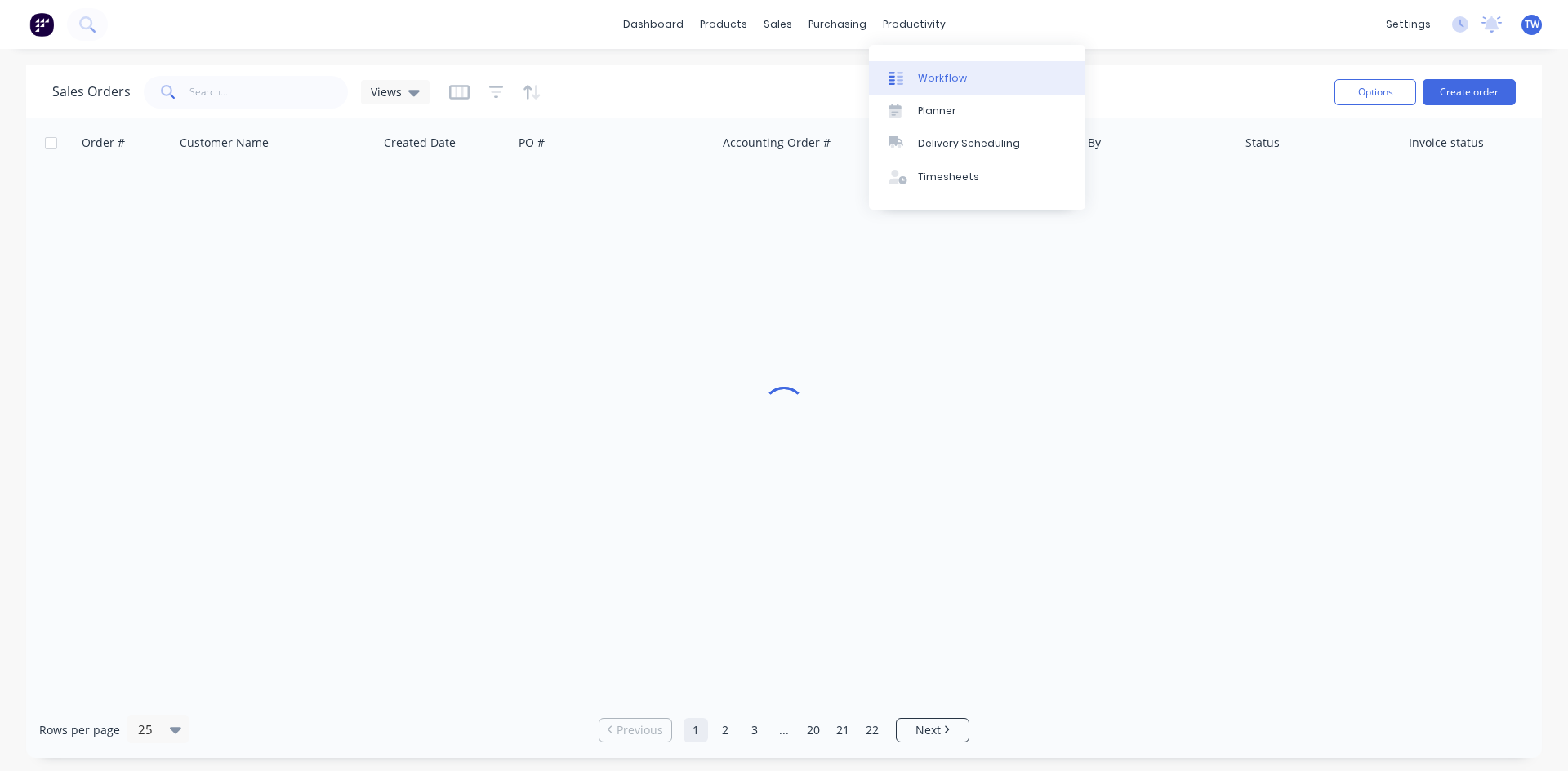
click at [949, 80] on div "Workflow" at bounding box center [942, 78] width 49 height 15
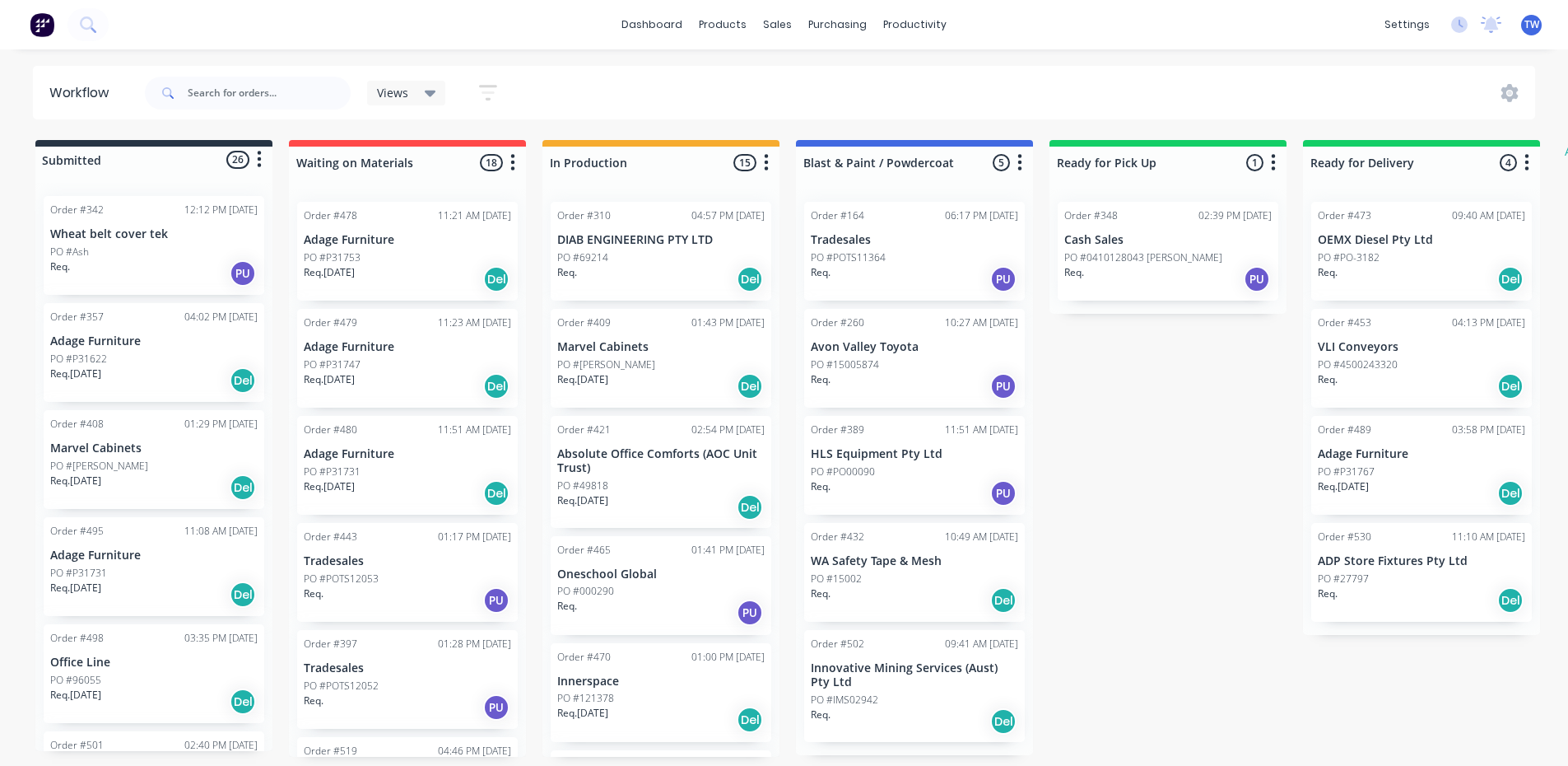
click at [643, 351] on p "Marvel Cabinets" at bounding box center [661, 347] width 207 height 14
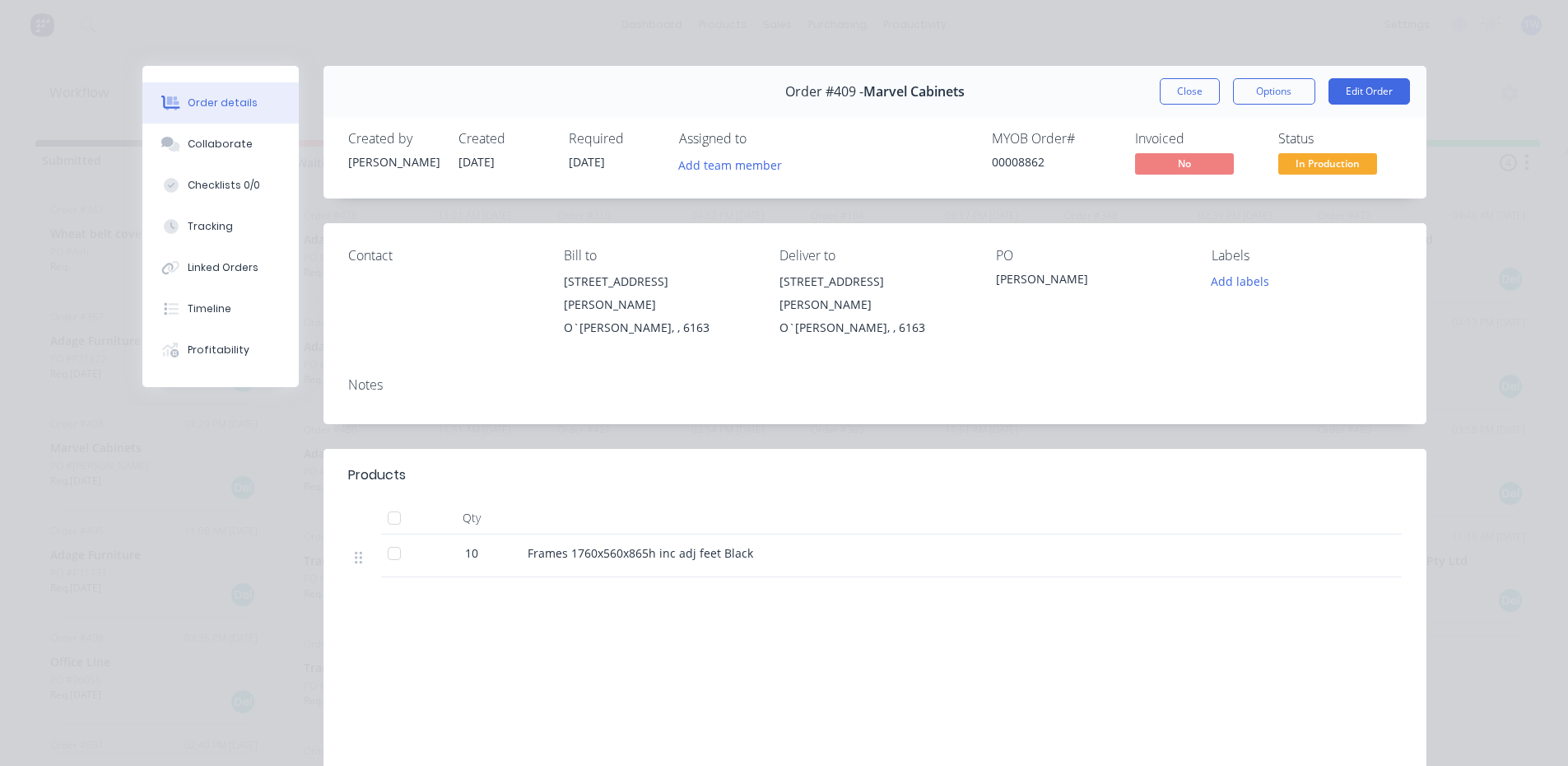
click at [1321, 160] on span "In Production" at bounding box center [1327, 163] width 99 height 21
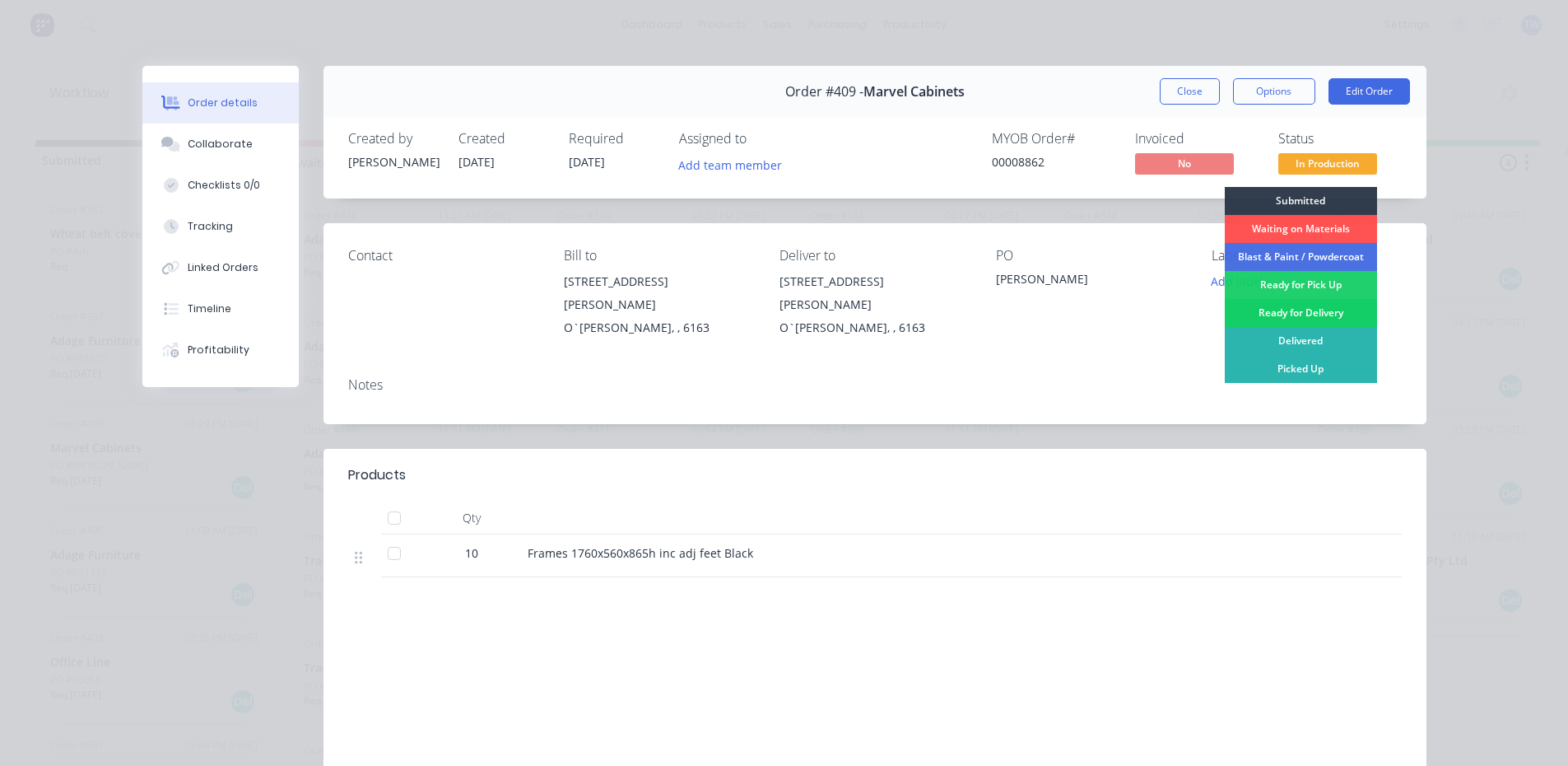
click at [1314, 308] on div "Ready for Delivery" at bounding box center [1301, 313] width 152 height 28
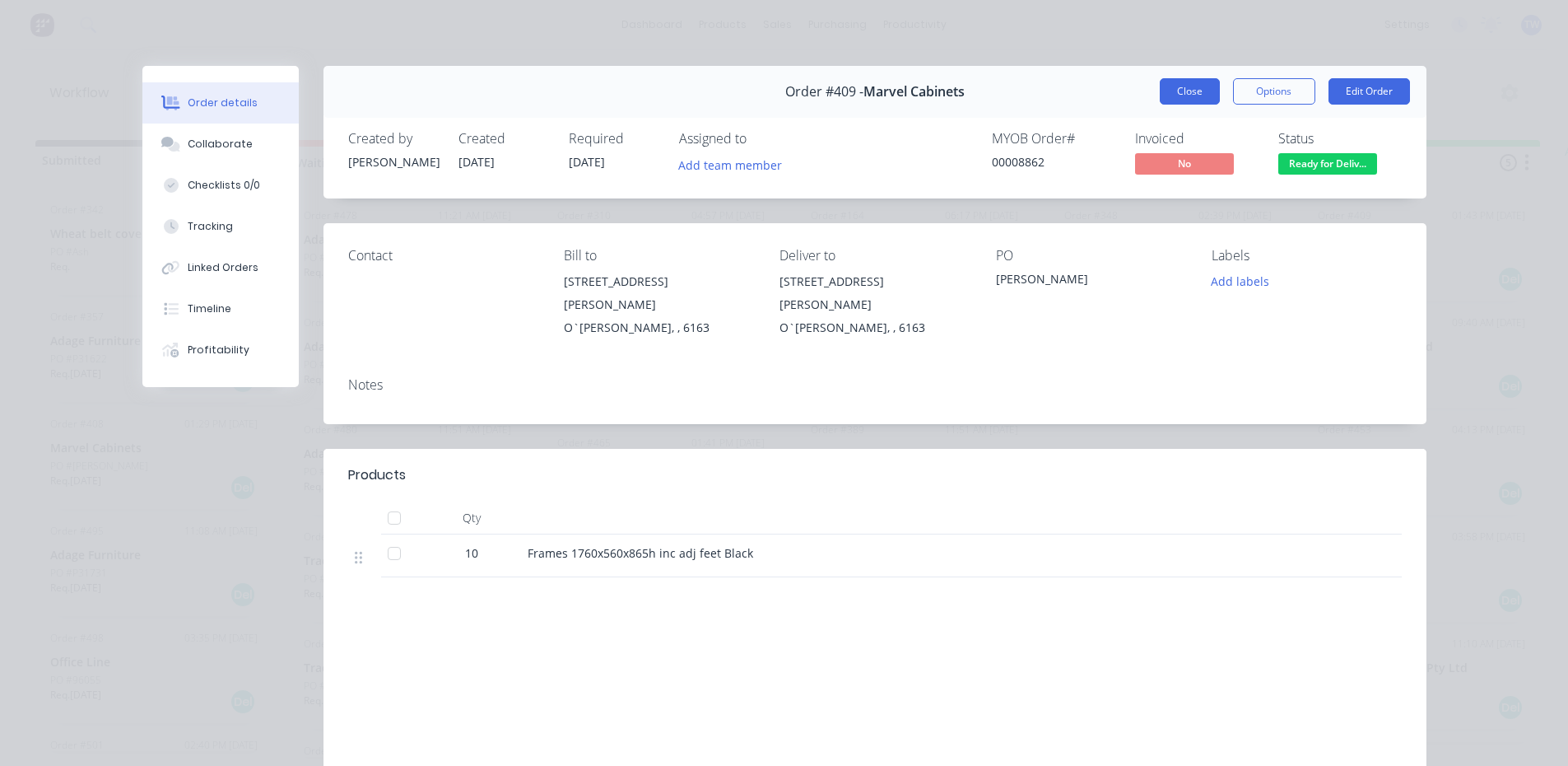
click at [1200, 102] on button "Close" at bounding box center [1189, 91] width 60 height 27
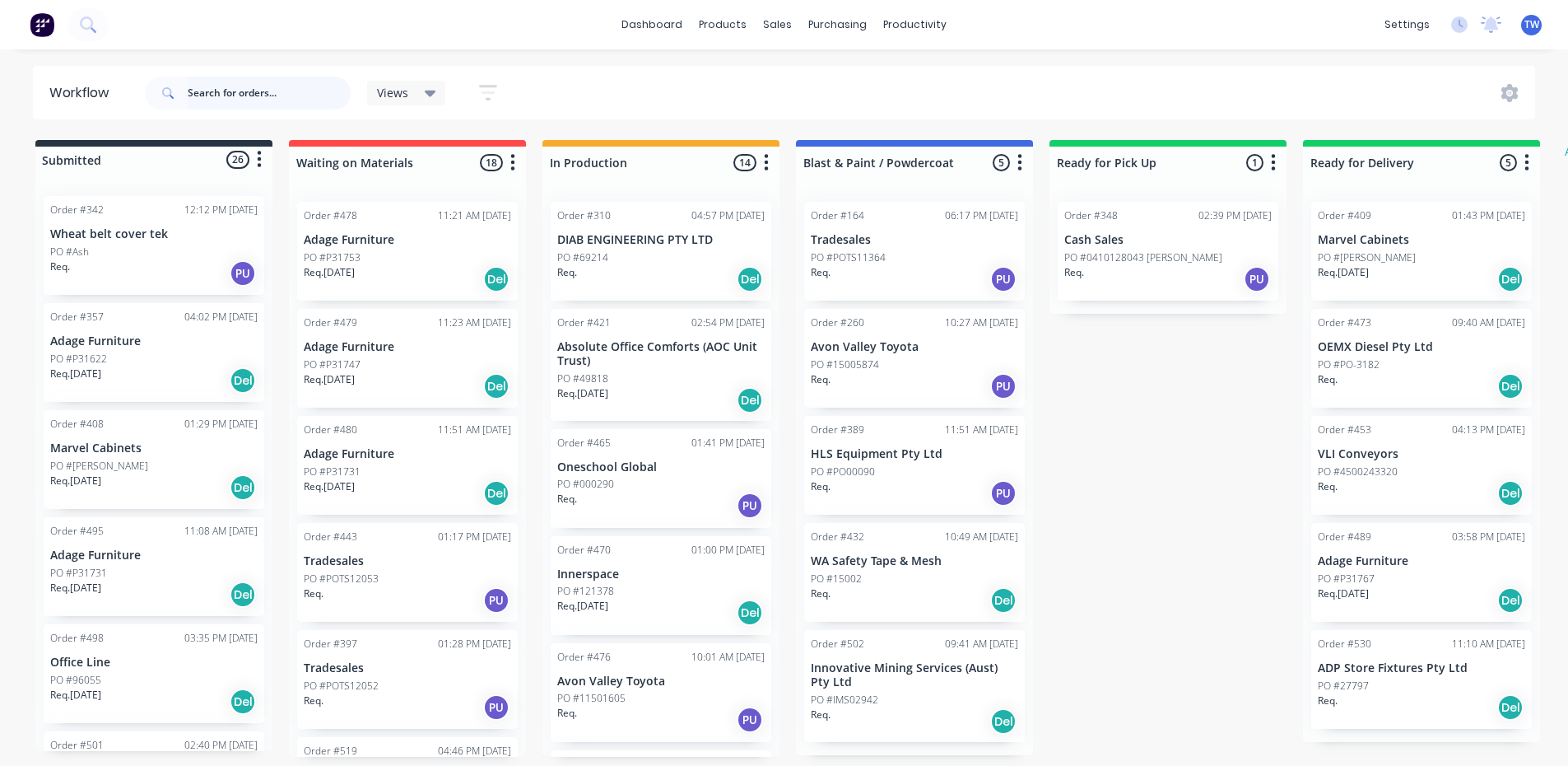
click at [277, 87] on input "text" at bounding box center [269, 93] width 163 height 33
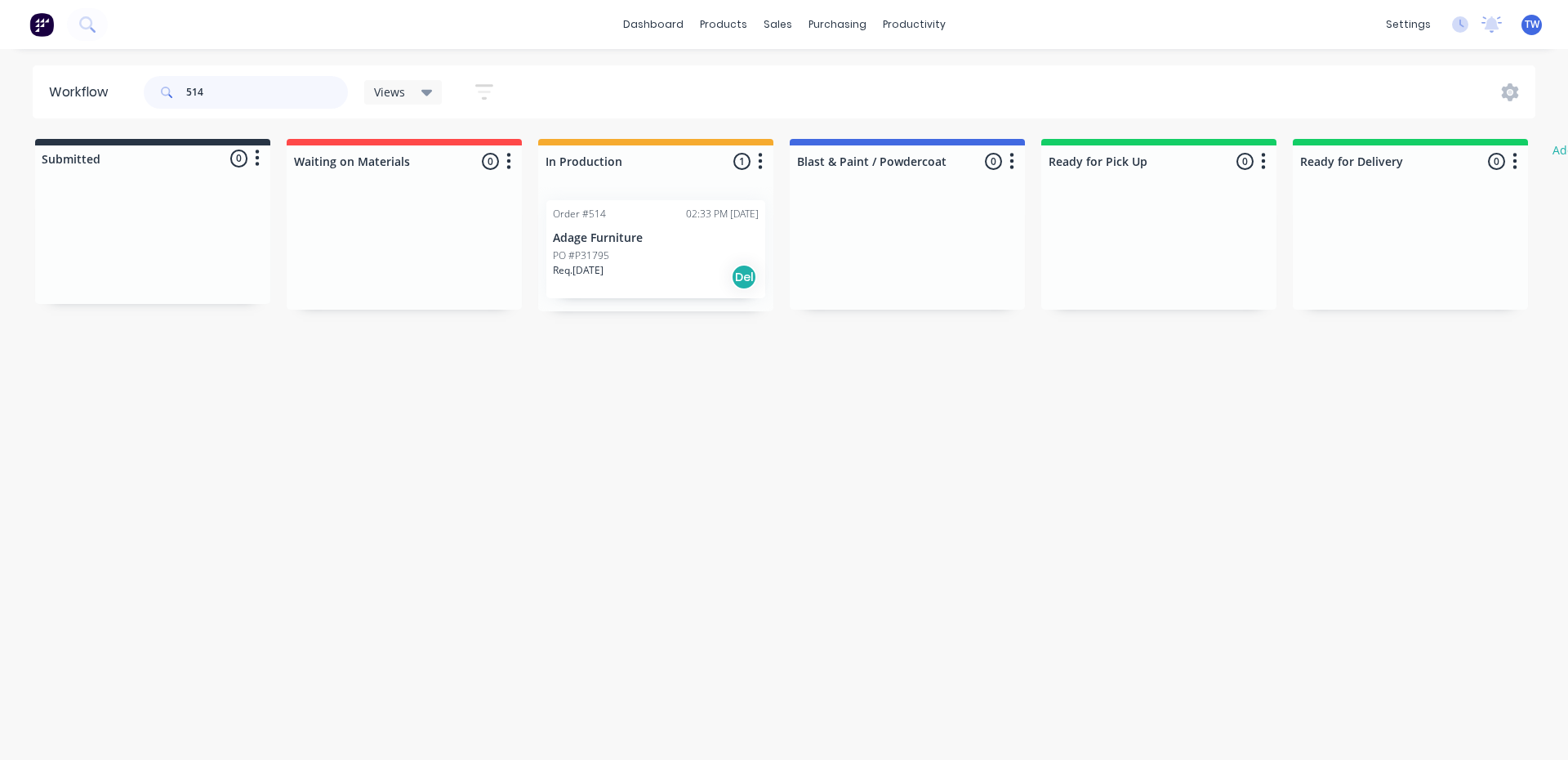
type input "514"
click at [630, 263] on div "Req. [DATE] Del" at bounding box center [655, 277] width 206 height 28
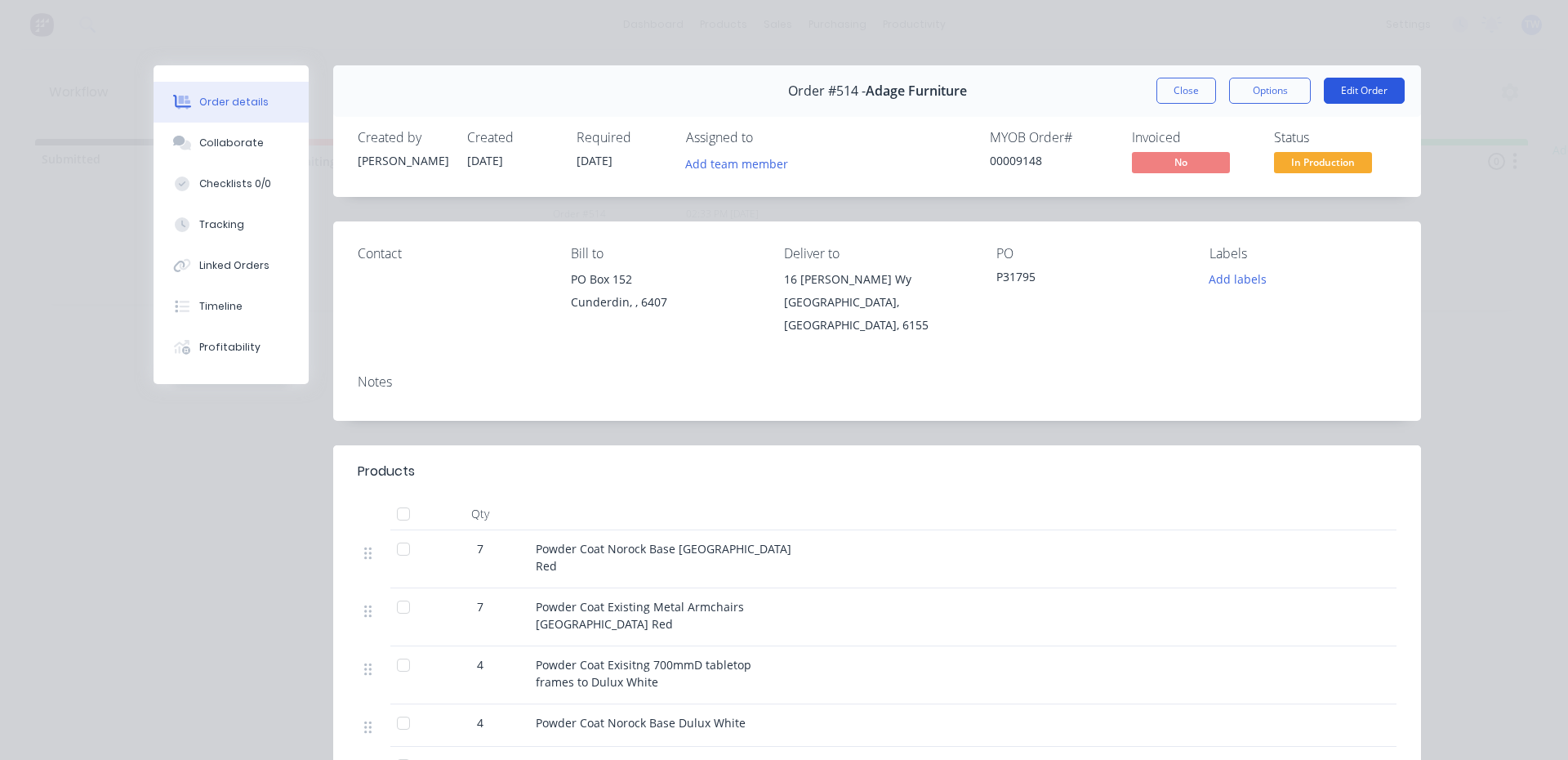
click at [1367, 91] on button "Edit Order" at bounding box center [1364, 90] width 81 height 26
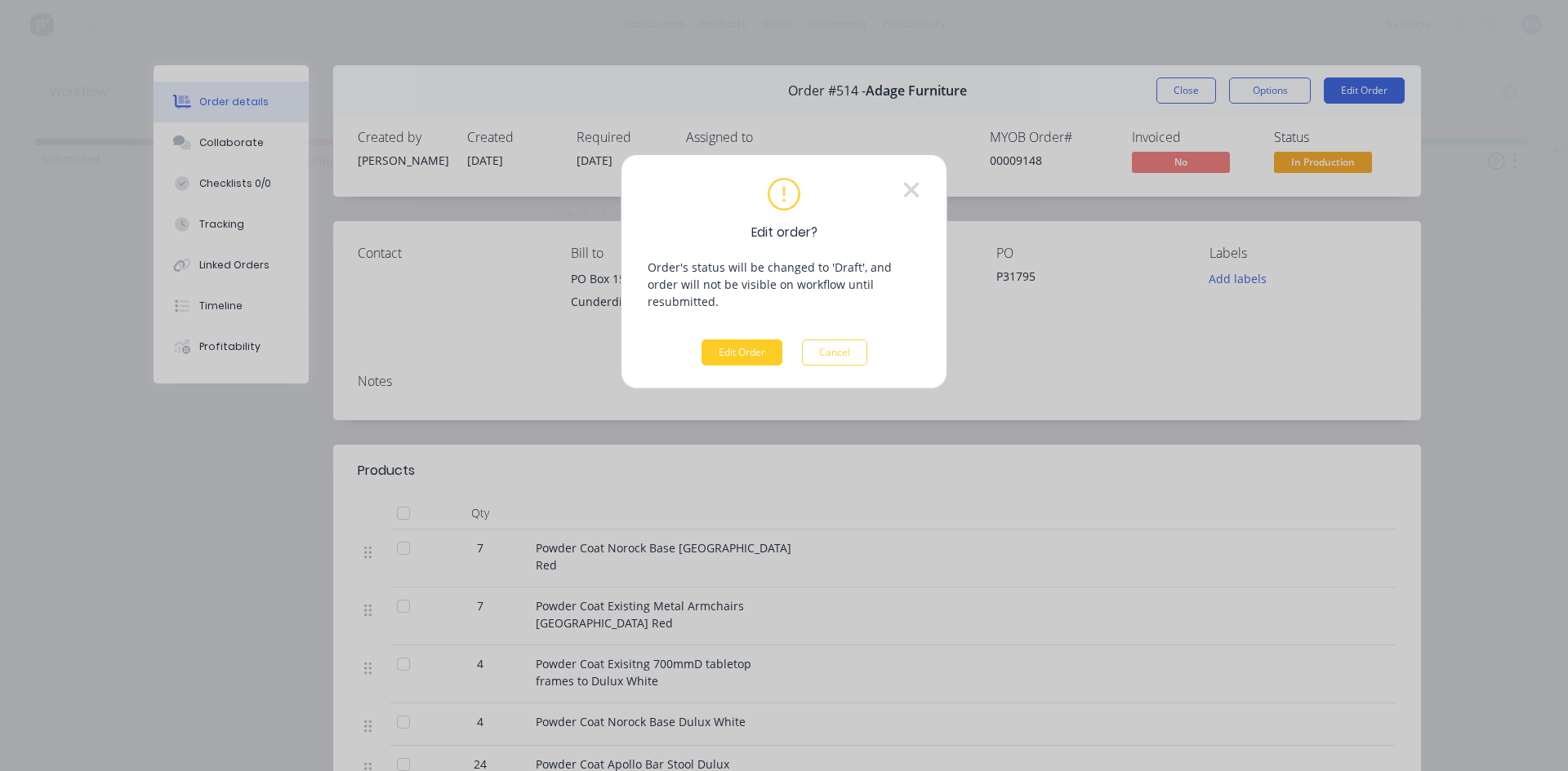
click at [765, 339] on button "Edit Order" at bounding box center [742, 353] width 81 height 26
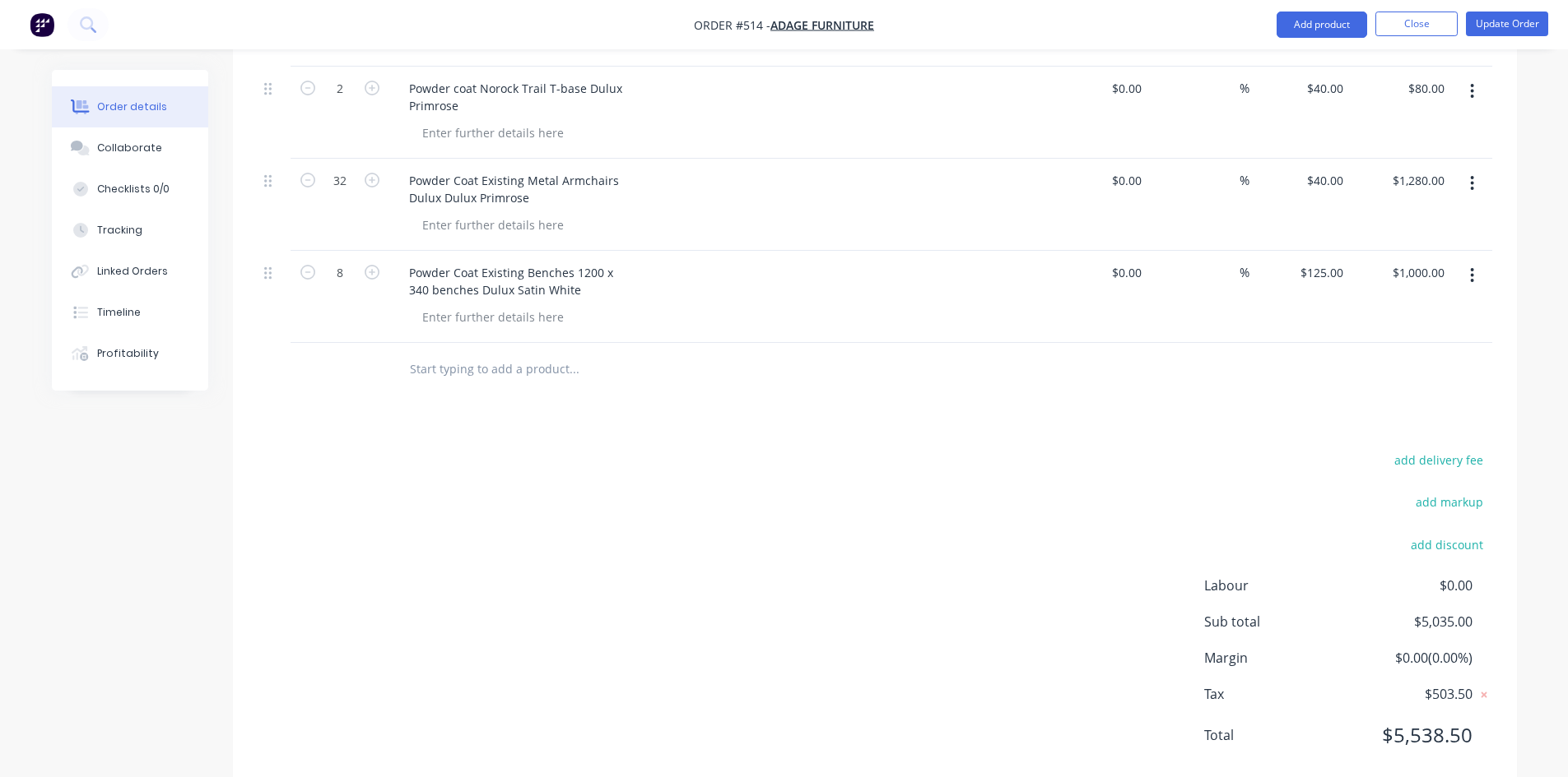
scroll to position [1234, 0]
click at [1491, 27] on button "Update Order" at bounding box center [1507, 24] width 82 height 25
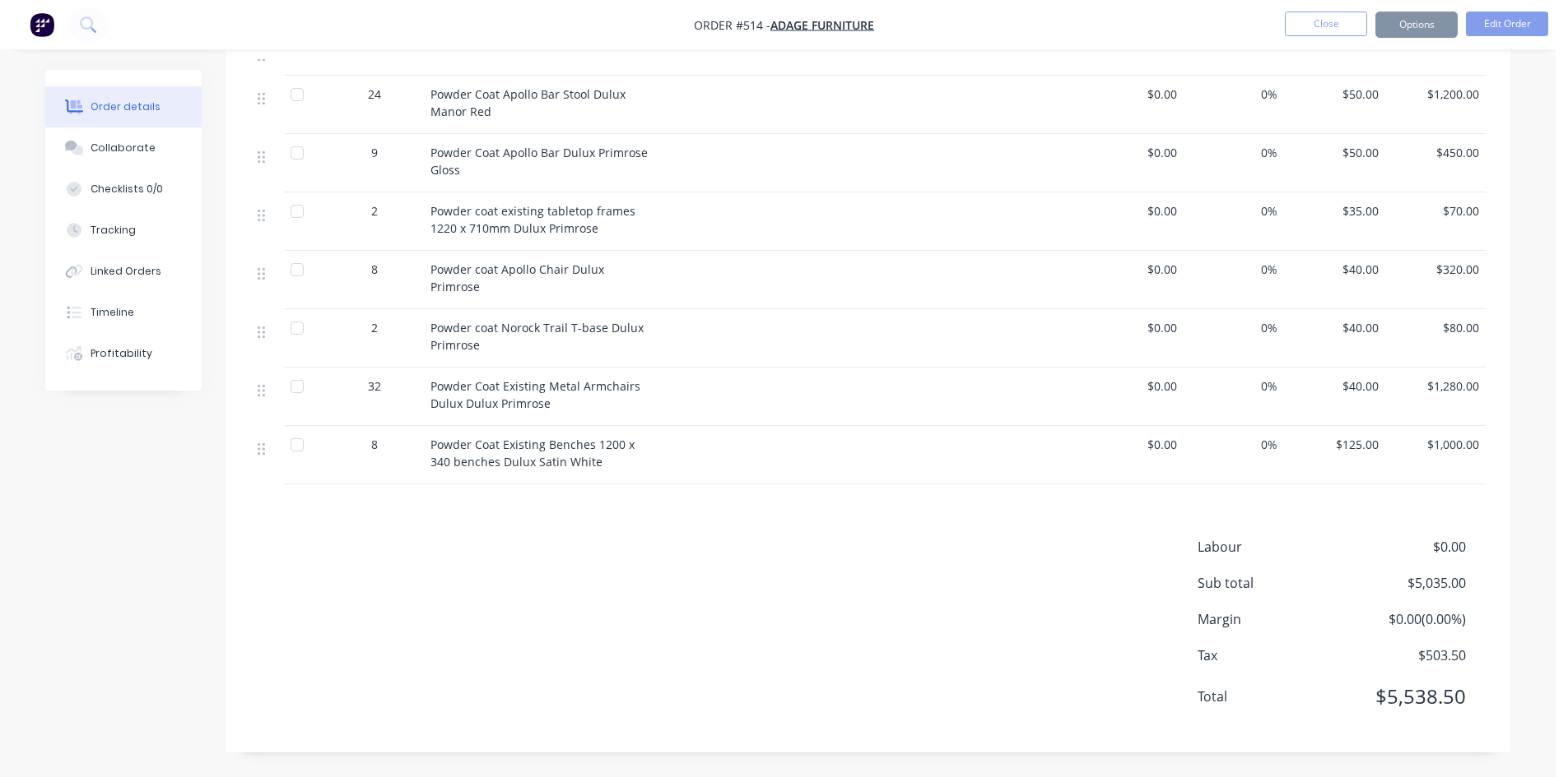
scroll to position [0, 0]
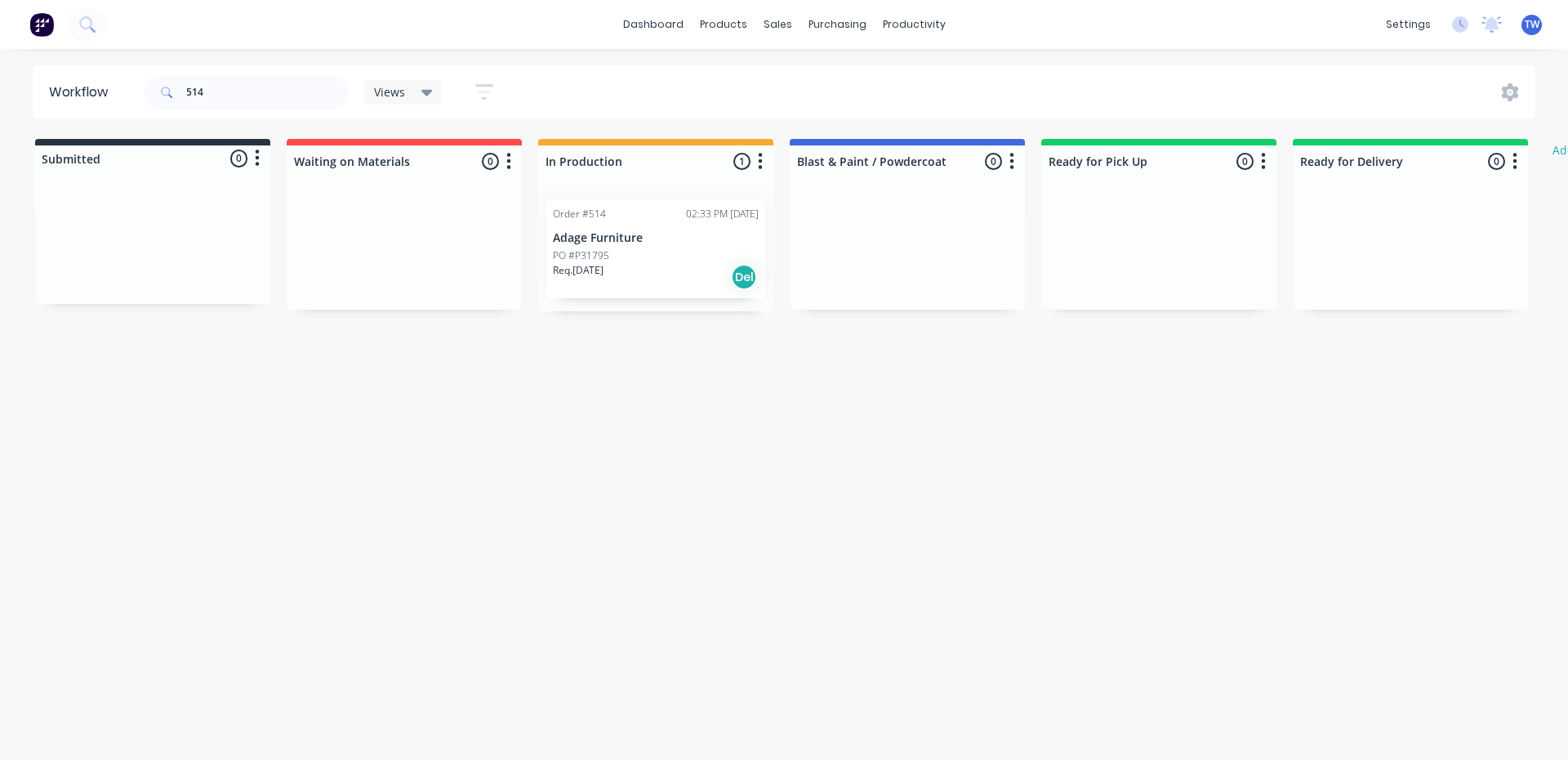
click at [686, 219] on div "02:33 PM [DATE]" at bounding box center [722, 214] width 72 height 15
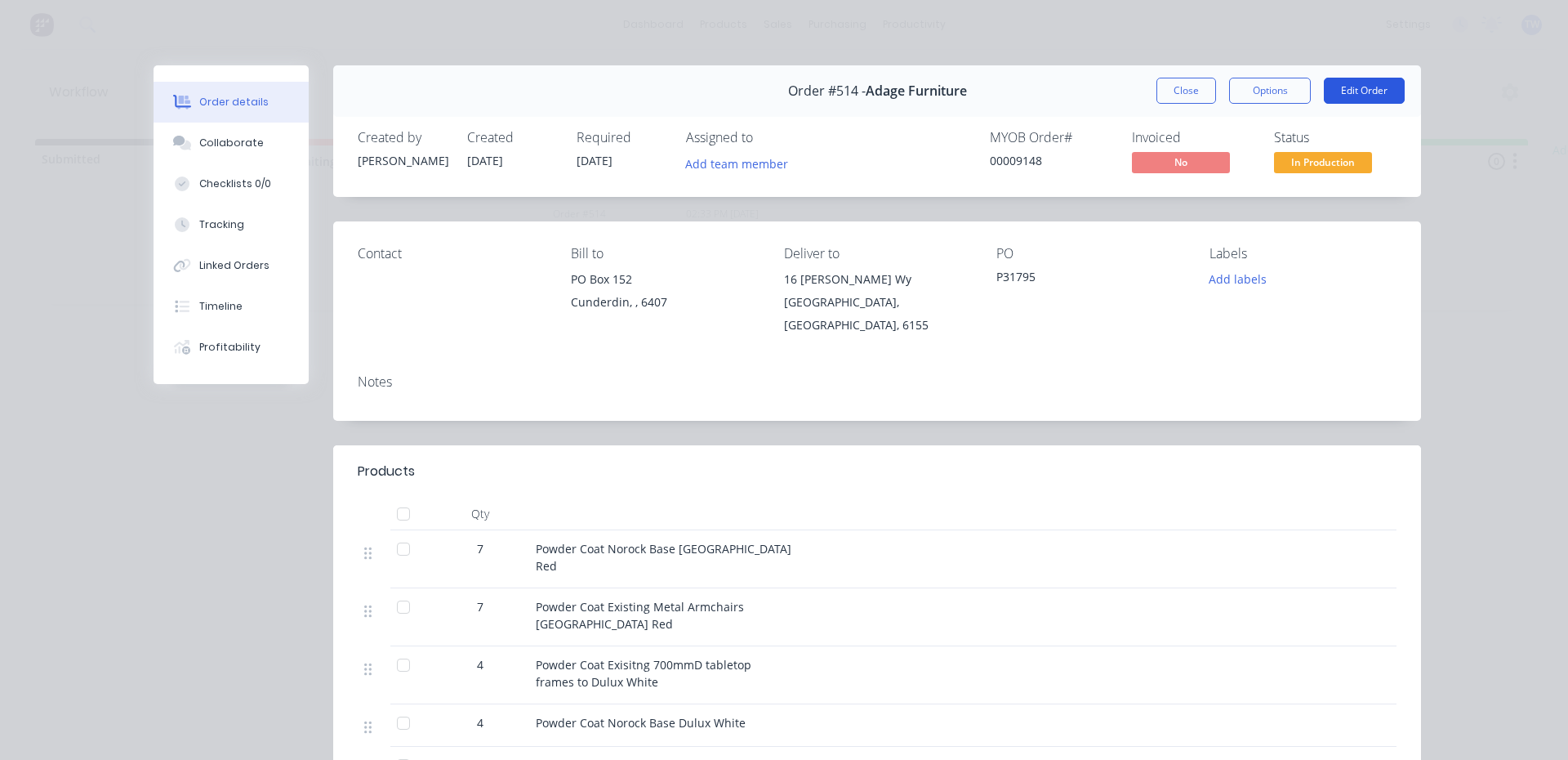
click at [1356, 88] on button "Edit Order" at bounding box center [1364, 90] width 81 height 26
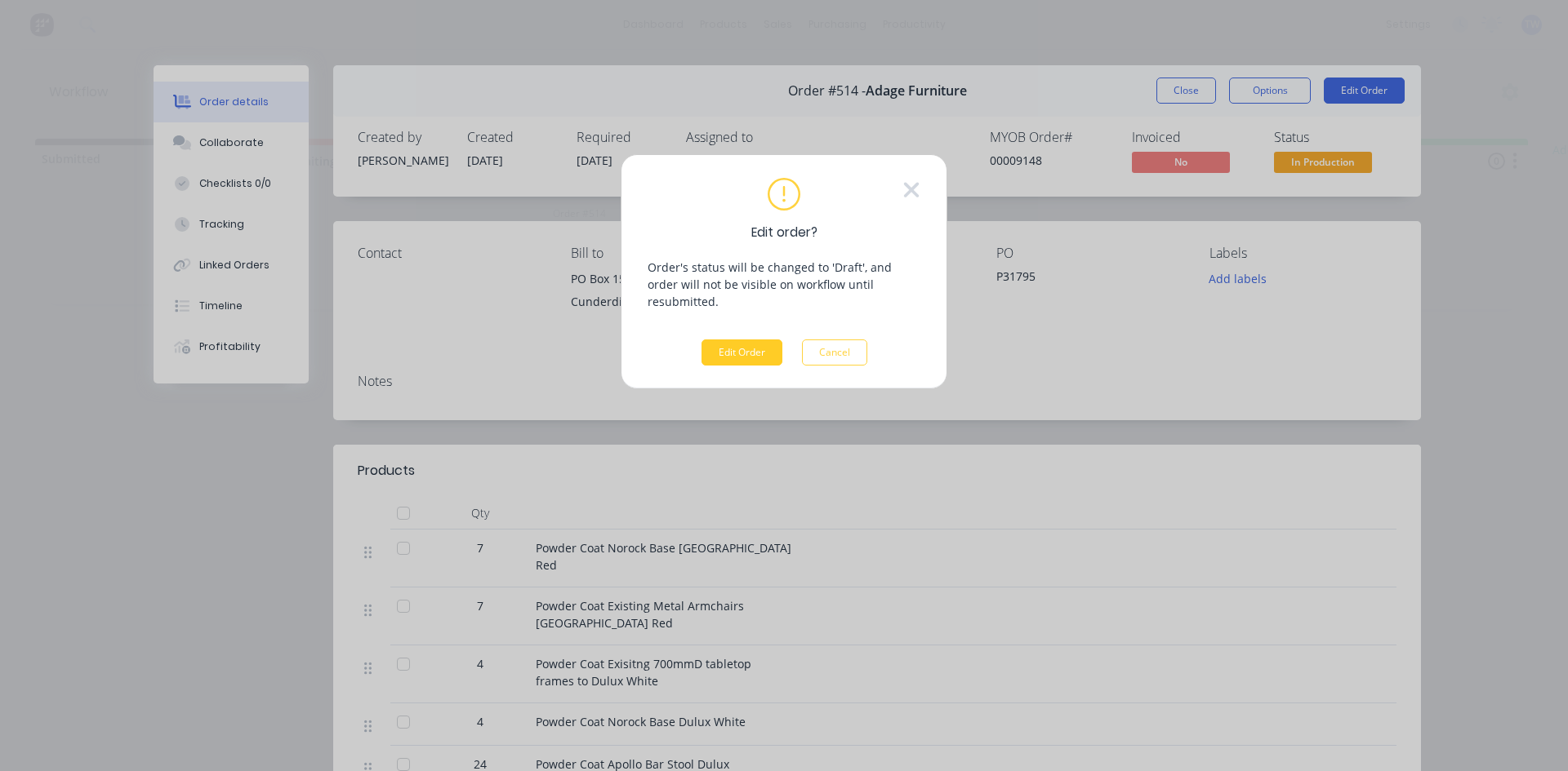
click at [747, 339] on button "Edit Order" at bounding box center [742, 353] width 81 height 26
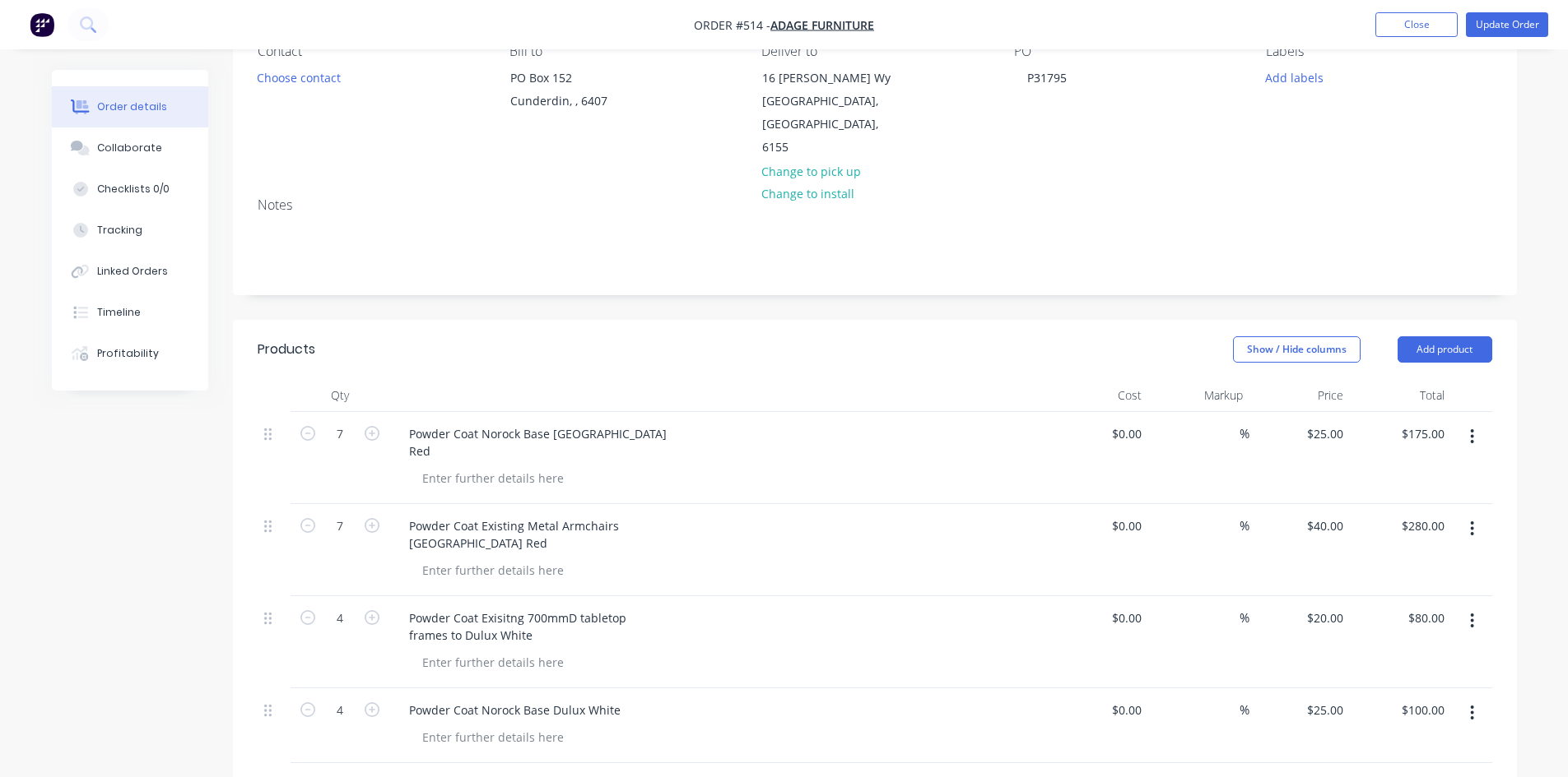
scroll to position [165, 0]
click at [1438, 335] on button "Add product" at bounding box center [1445, 349] width 94 height 27
click at [1421, 412] on div "Basic product" at bounding box center [1414, 423] width 127 height 24
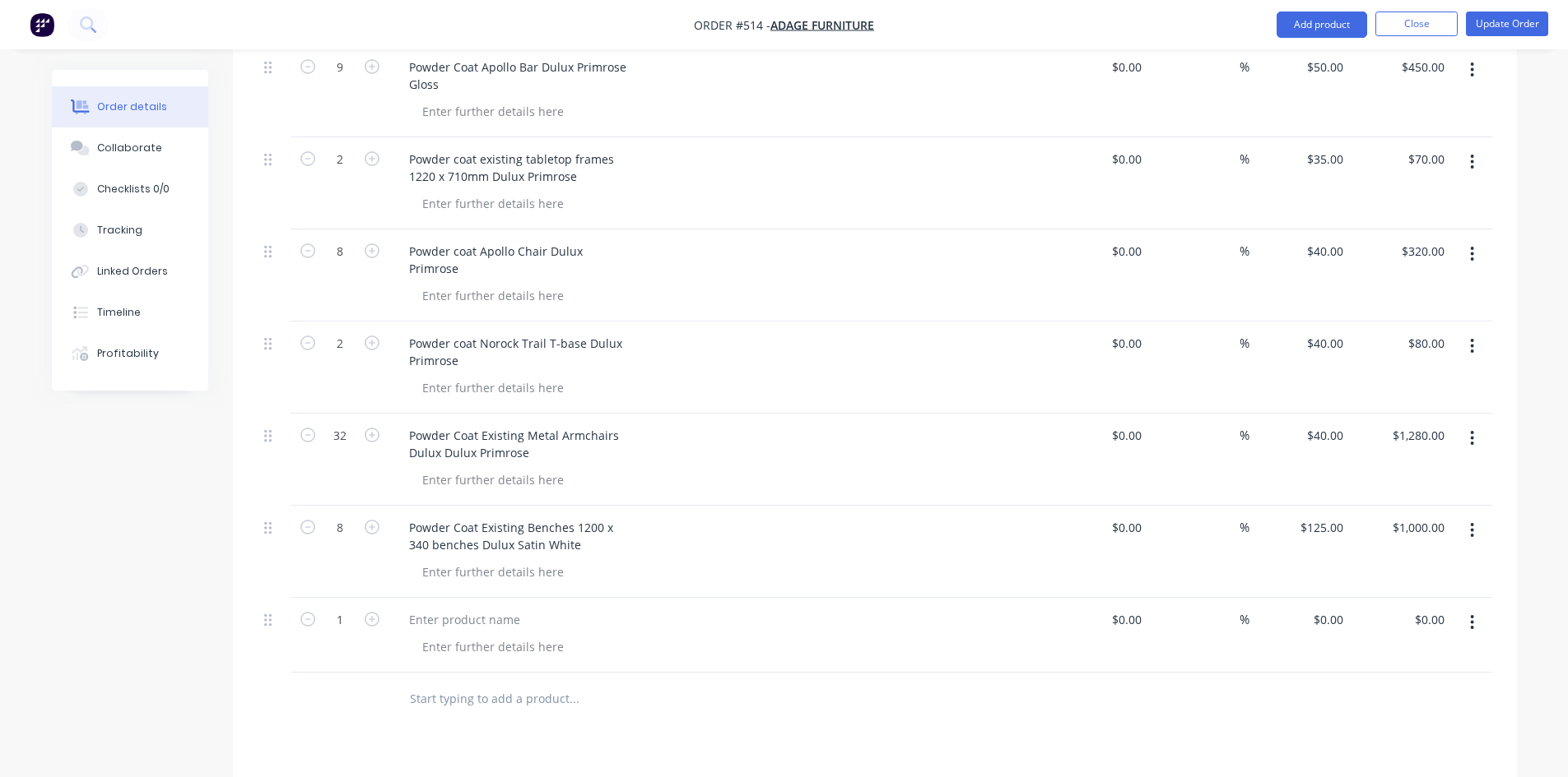
scroll to position [987, 0]
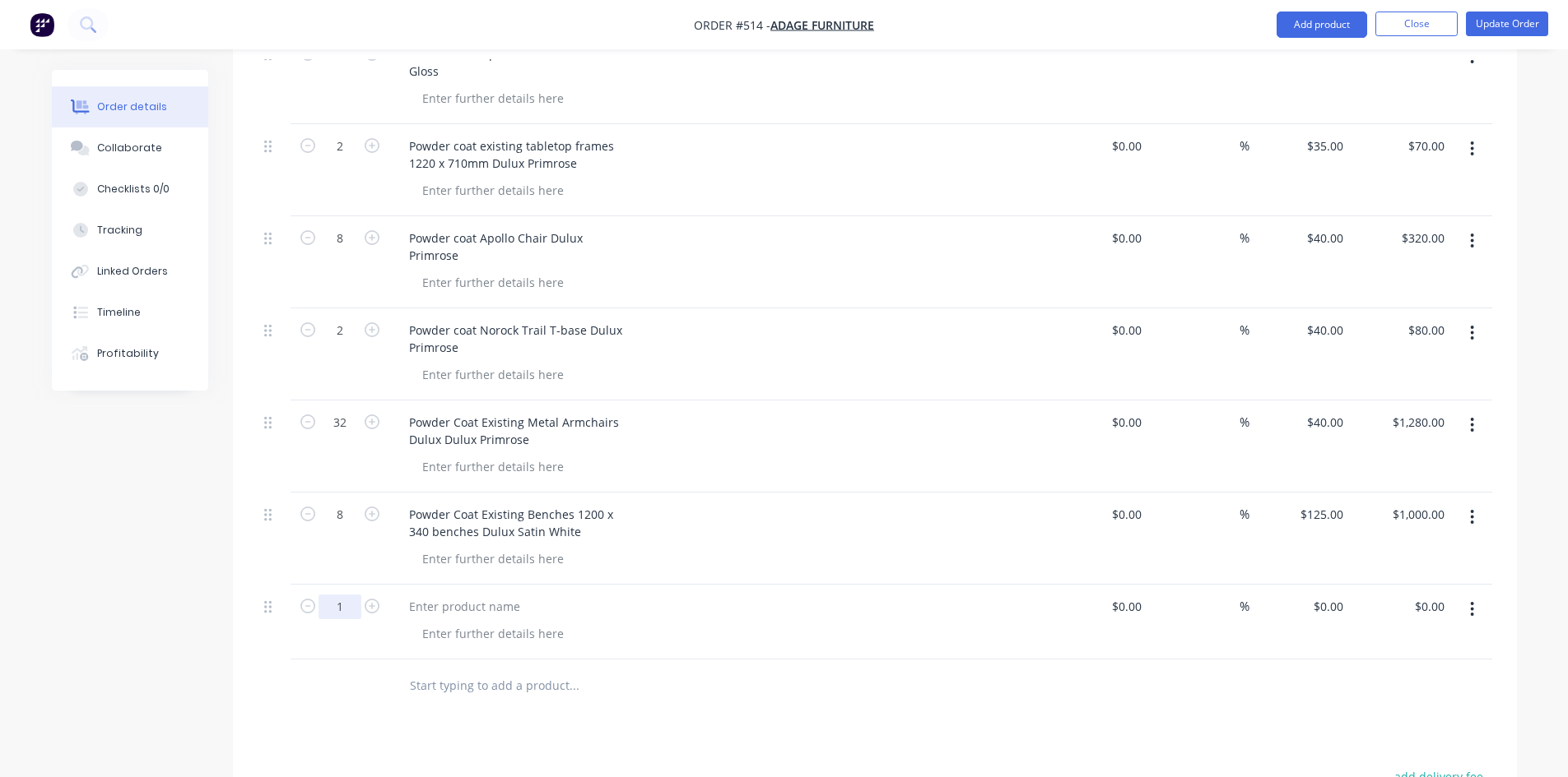
click at [337, 595] on input "1" at bounding box center [340, 607] width 43 height 25
type input "4"
type input "$0.00"
click at [402, 595] on div at bounding box center [465, 606] width 138 height 24
click at [457, 595] on div at bounding box center [465, 606] width 138 height 24
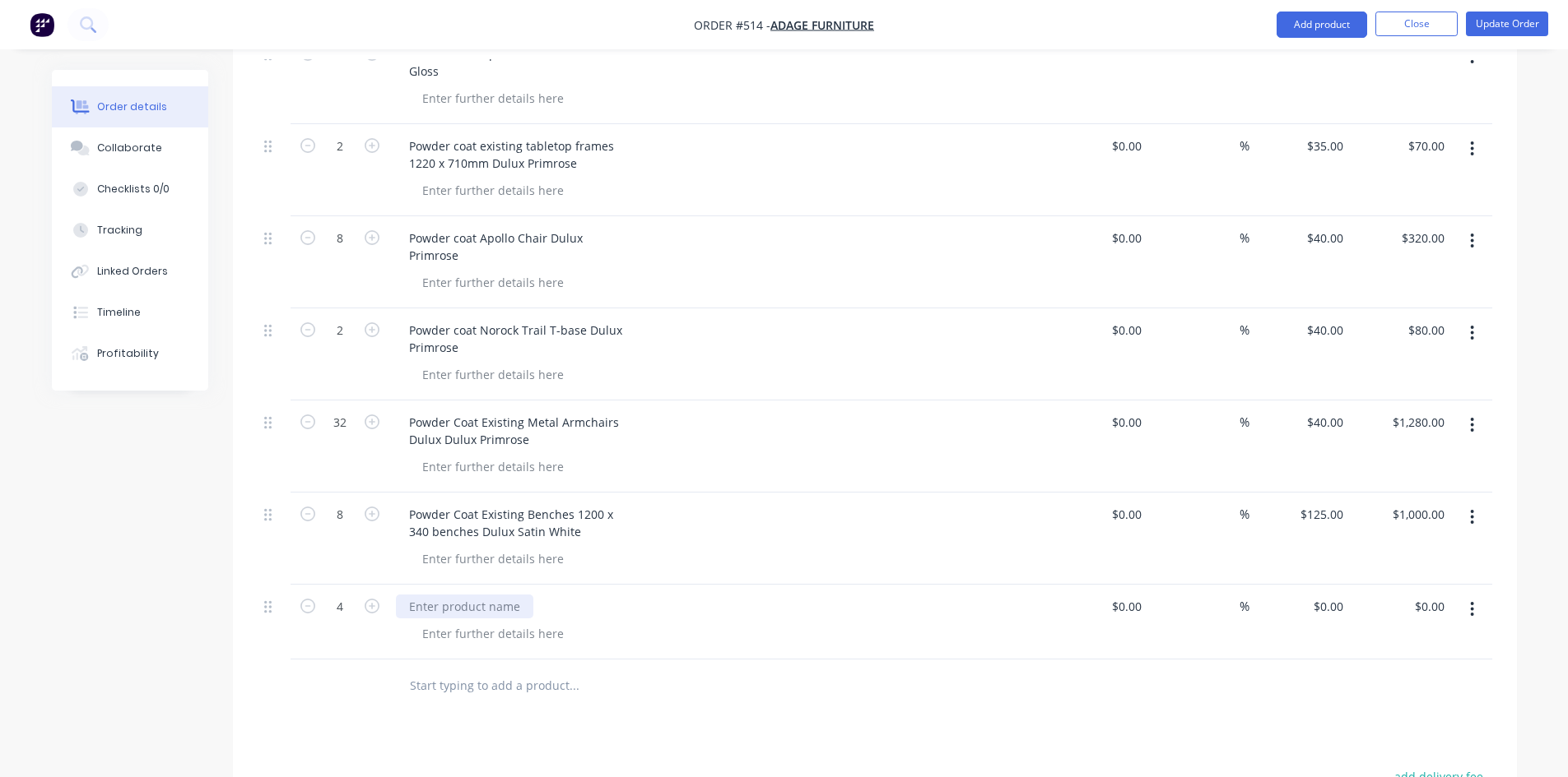
paste div
click at [1327, 595] on div "0 0" at bounding box center [1337, 606] width 26 height 24
type input "$40.00"
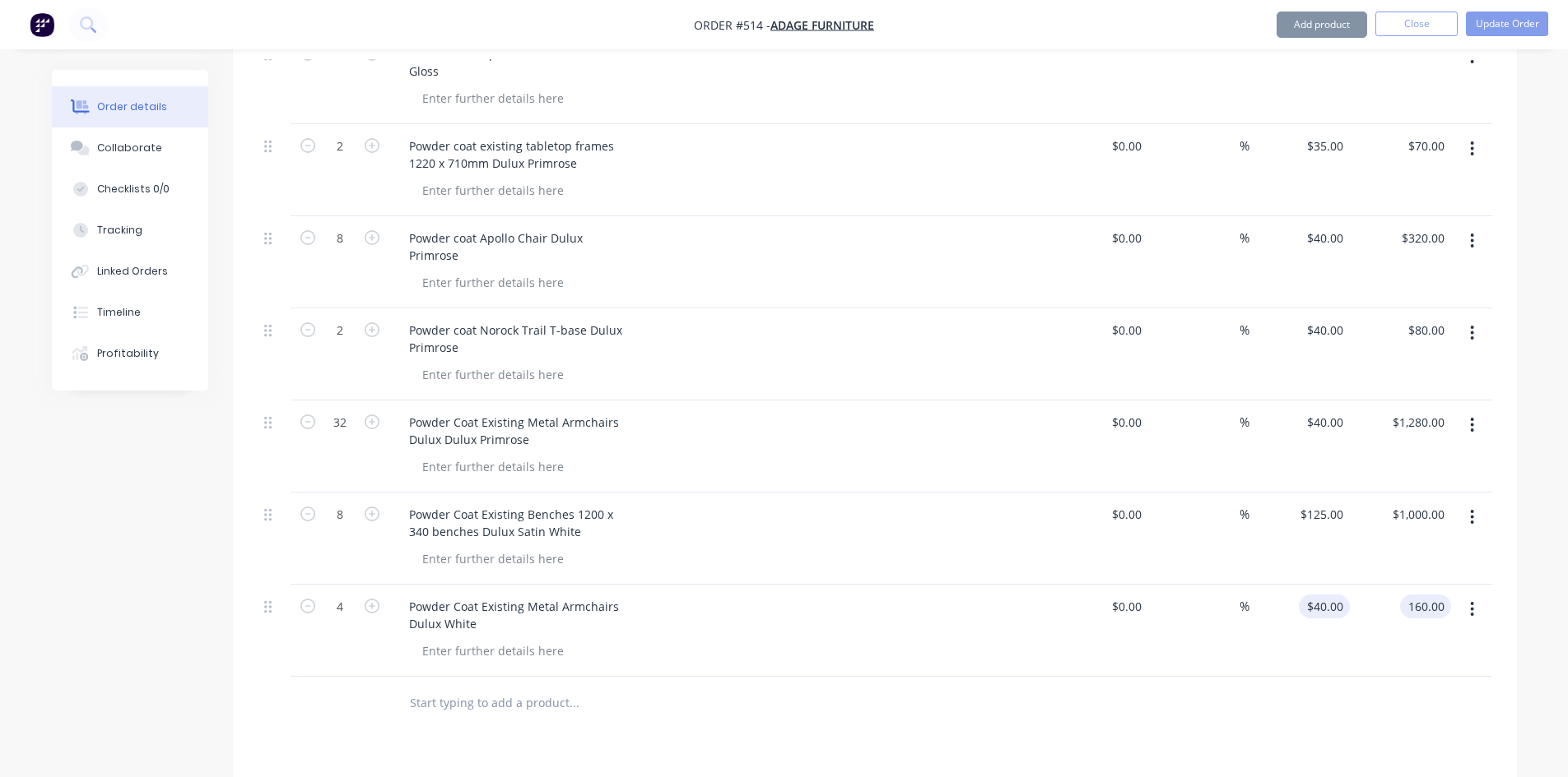
type input "$160.00"
click at [1493, 20] on button "Update Order" at bounding box center [1507, 24] width 82 height 25
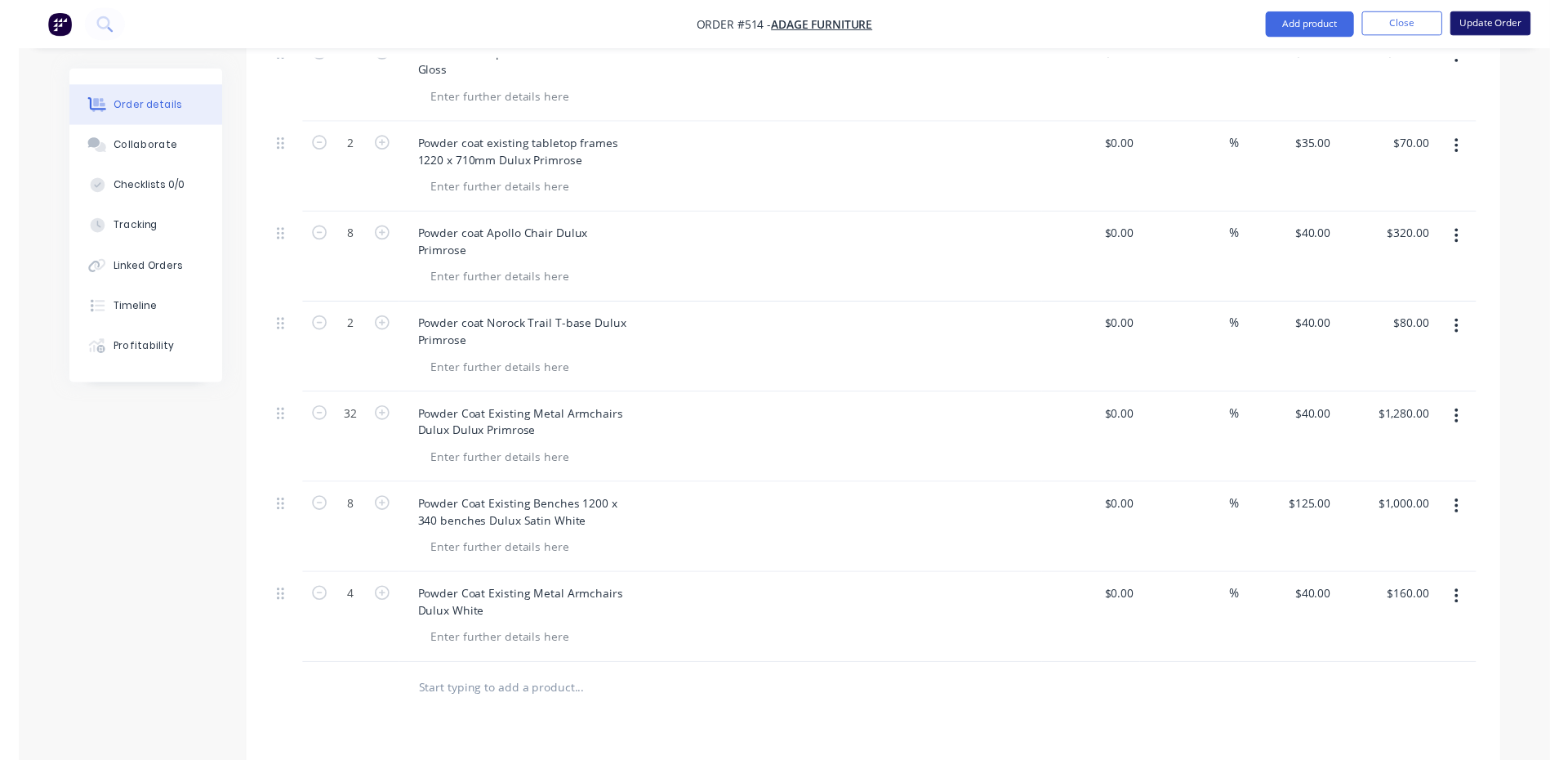
scroll to position [0, 0]
